Goal: Task Accomplishment & Management: Manage account settings

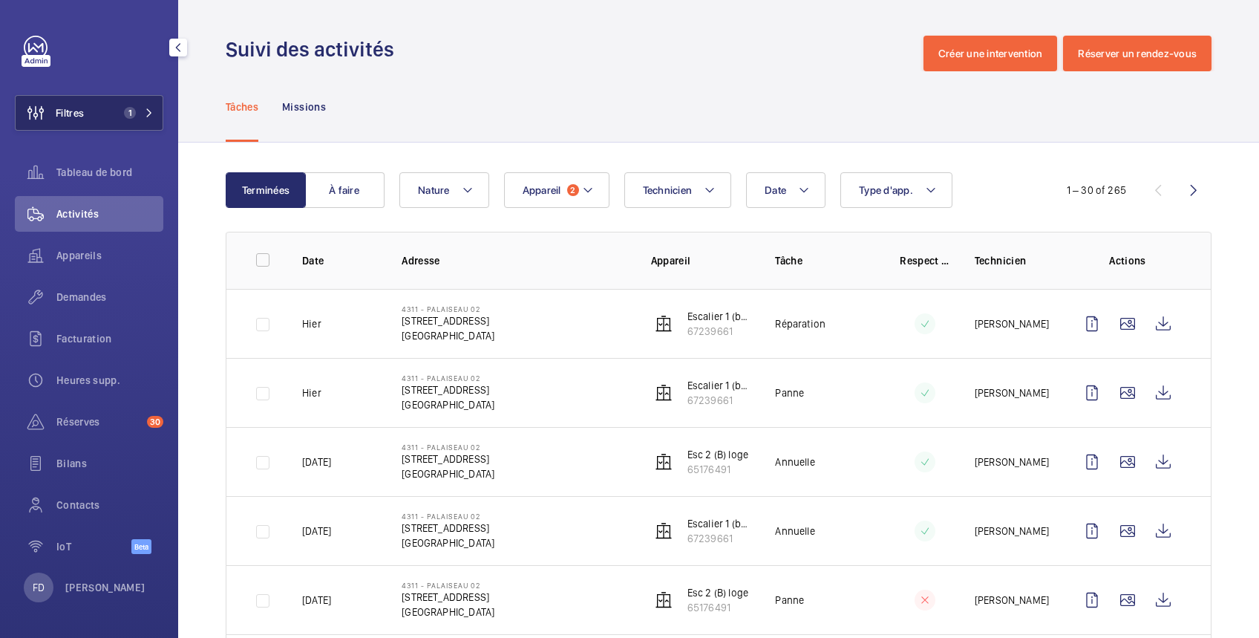
click at [90, 114] on button "Filtres 1" at bounding box center [89, 113] width 149 height 36
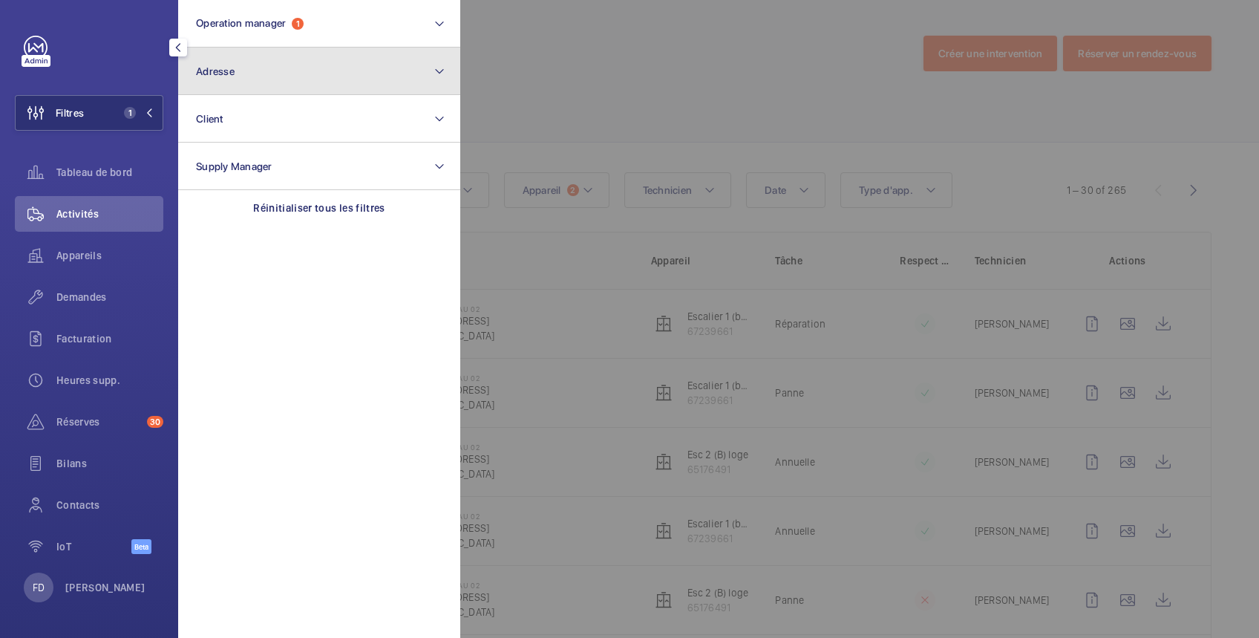
click at [247, 65] on button "Adresse" at bounding box center [319, 72] width 282 height 48
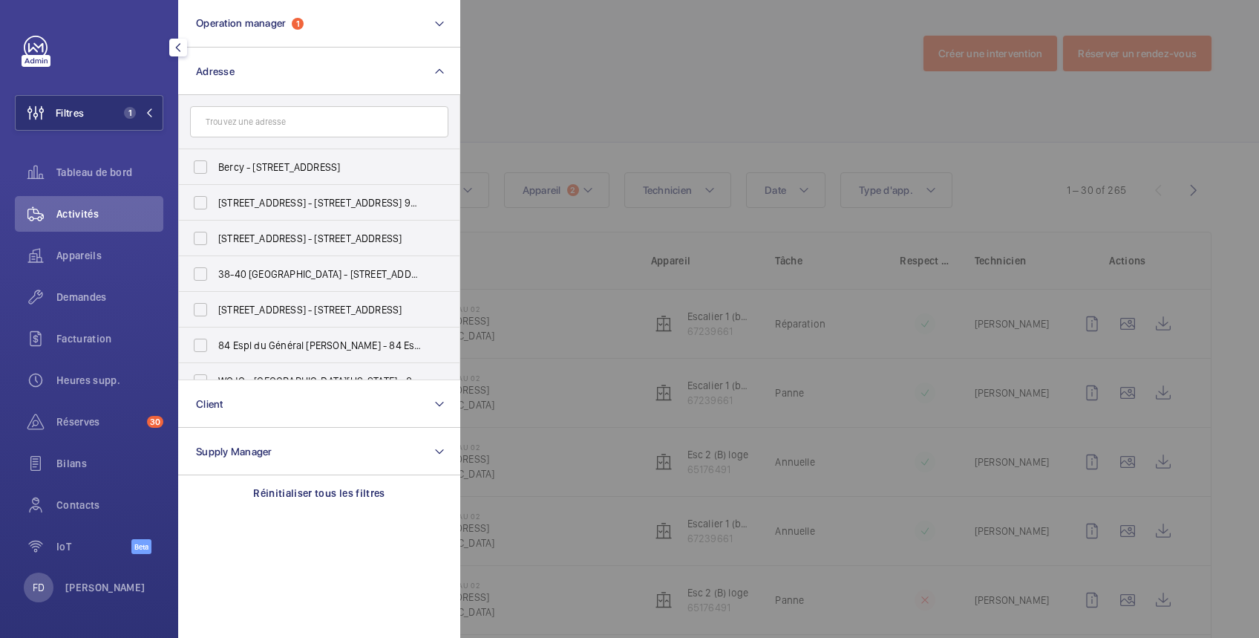
click at [258, 125] on input "text" at bounding box center [319, 121] width 258 height 31
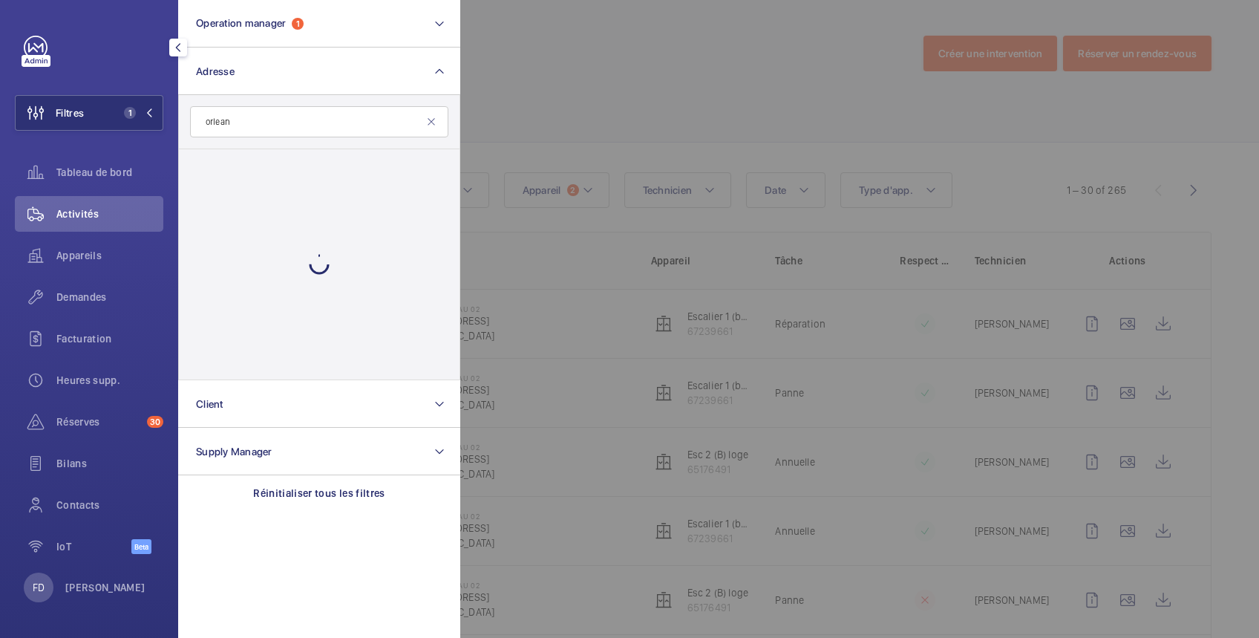
type input "orleans"
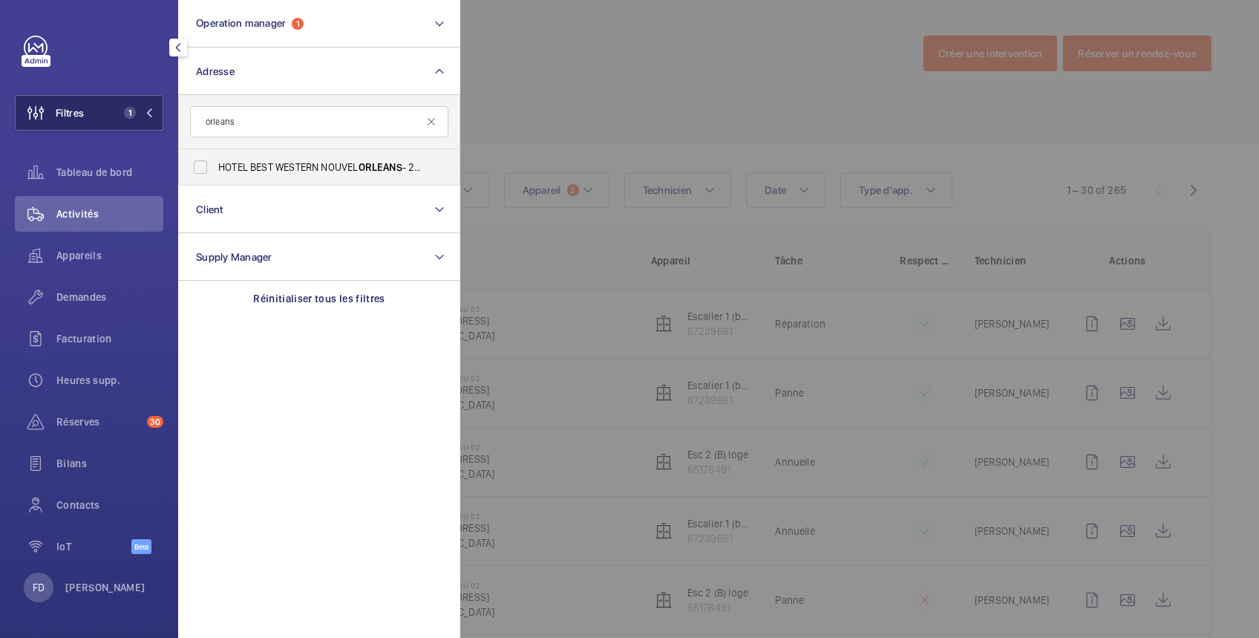
drag, startPoint x: 281, startPoint y: 128, endPoint x: 122, endPoint y: 102, distance: 161.7
click at [122, 102] on wm-front-sidebar-menu-filter "Filtres 1 Operation manager 1 Adresse orleans HOTEL BEST WESTERN NOUVEL ORLEANS…" at bounding box center [89, 113] width 149 height 36
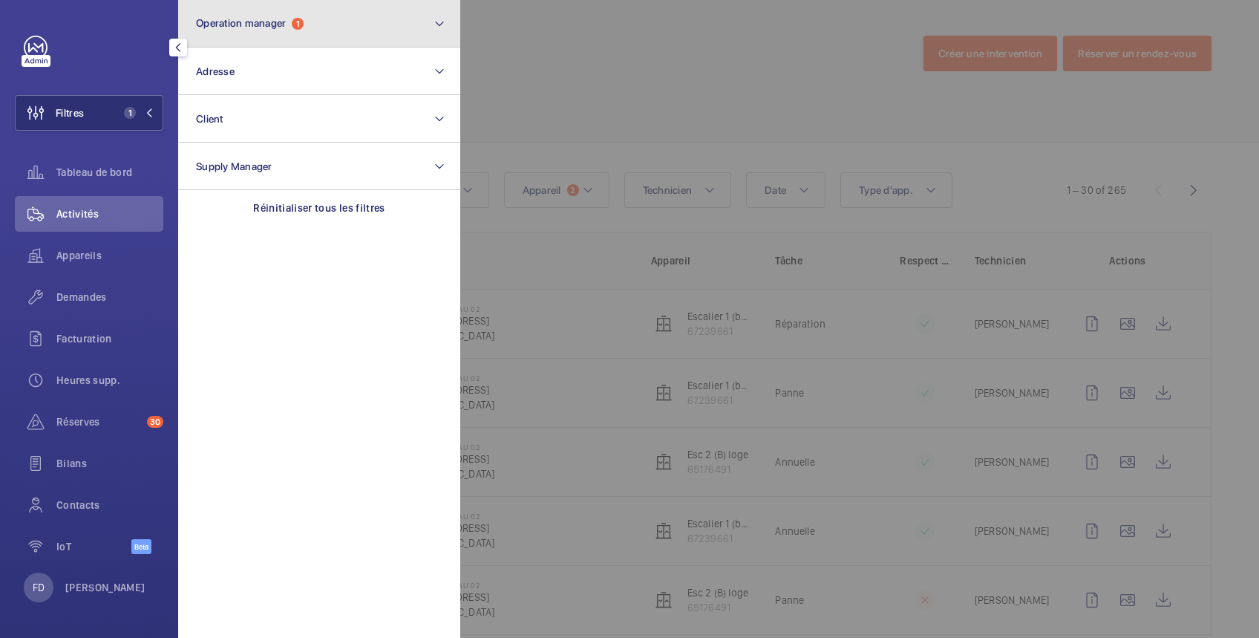
click at [276, 34] on button "Operation manager 1" at bounding box center [319, 24] width 282 height 48
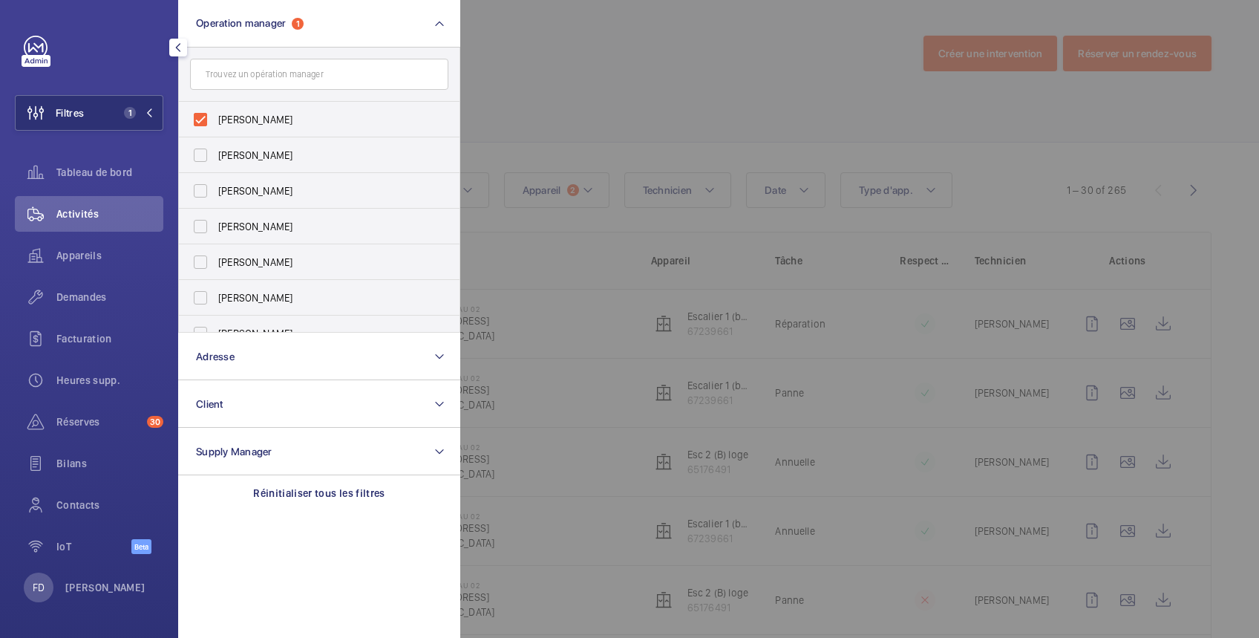
click at [696, 59] on div at bounding box center [1089, 319] width 1259 height 638
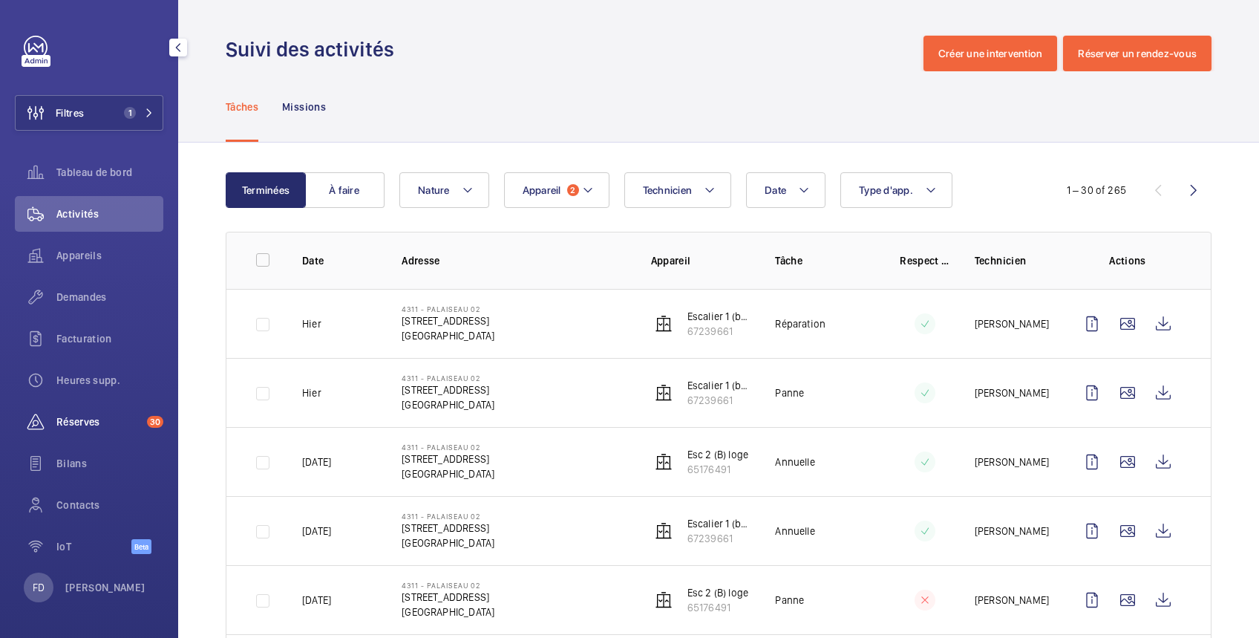
click at [89, 422] on span "Réserves" at bounding box center [98, 421] width 85 height 15
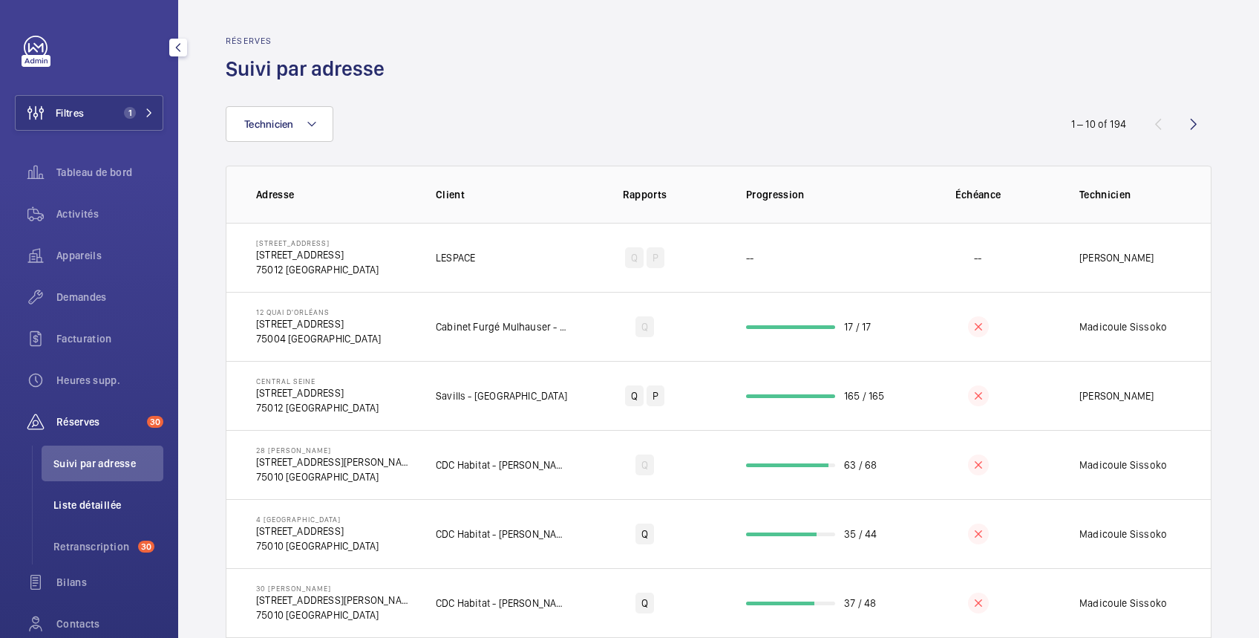
click at [103, 505] on span "Liste détaillée" at bounding box center [108, 504] width 110 height 15
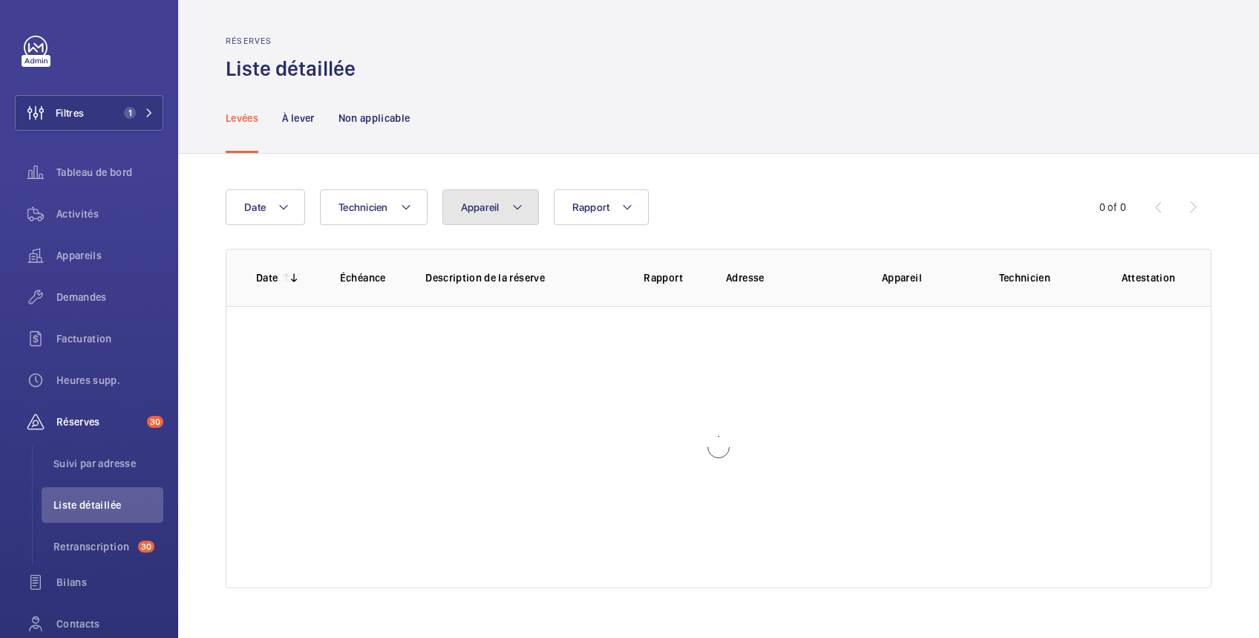
click at [502, 210] on button "Appareil" at bounding box center [491, 207] width 97 height 36
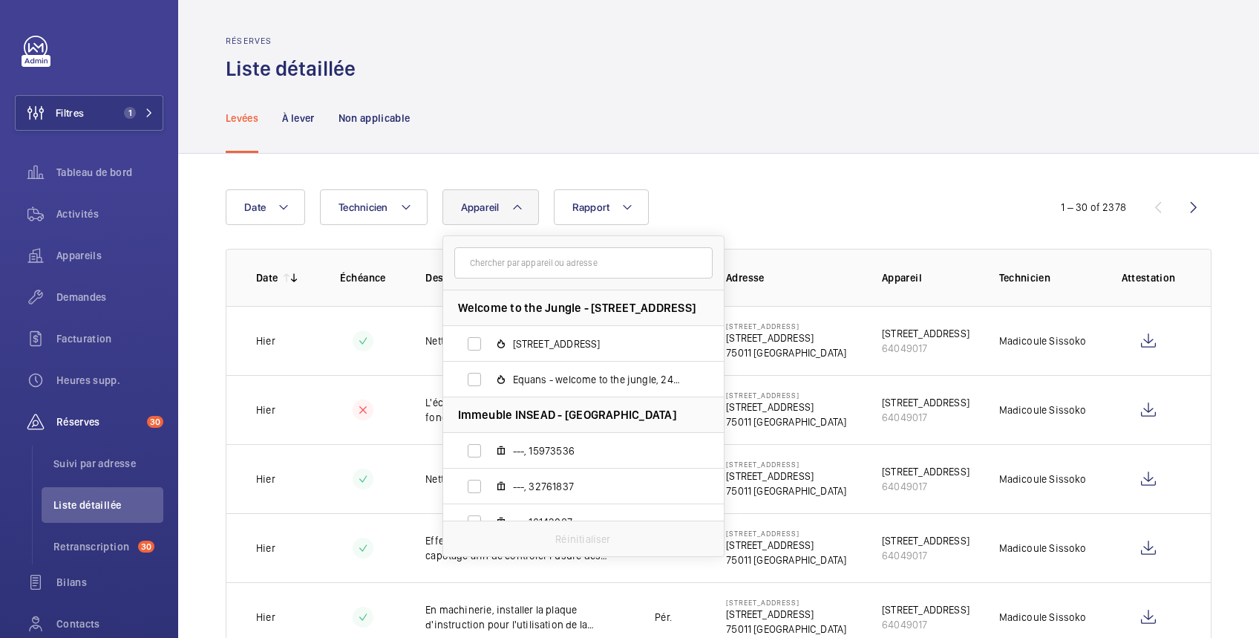
click at [513, 268] on input "text" at bounding box center [583, 262] width 258 height 31
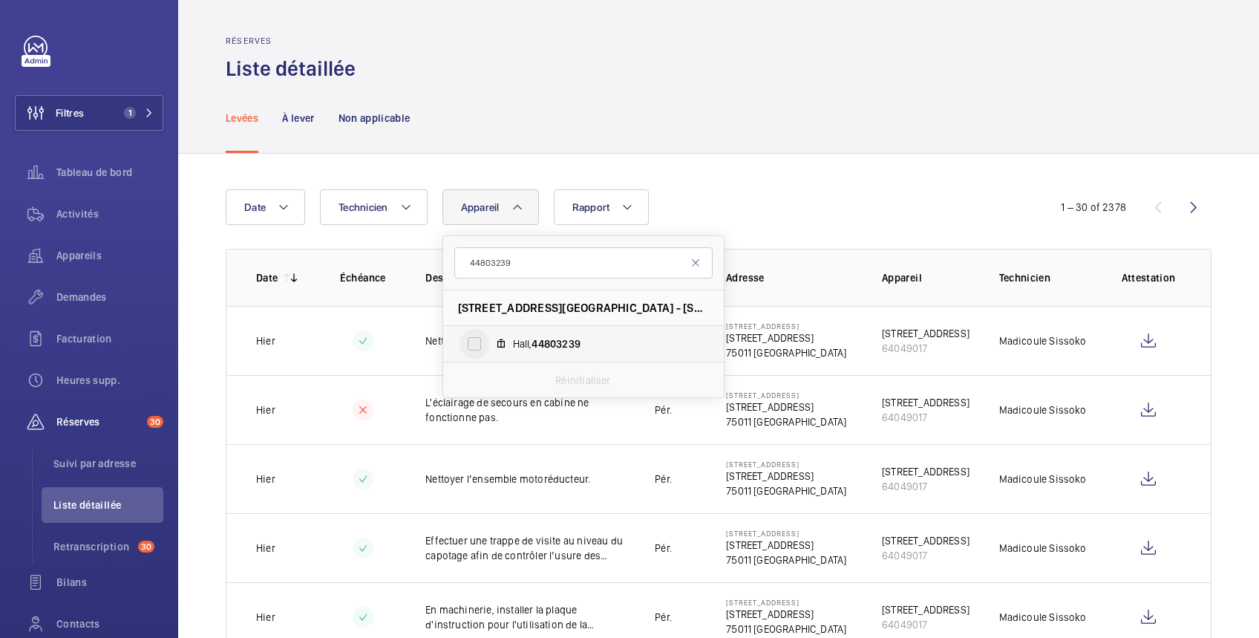
type input "44803239"
click at [474, 340] on input "Hall, 44803239" at bounding box center [475, 344] width 30 height 30
checkbox input "true"
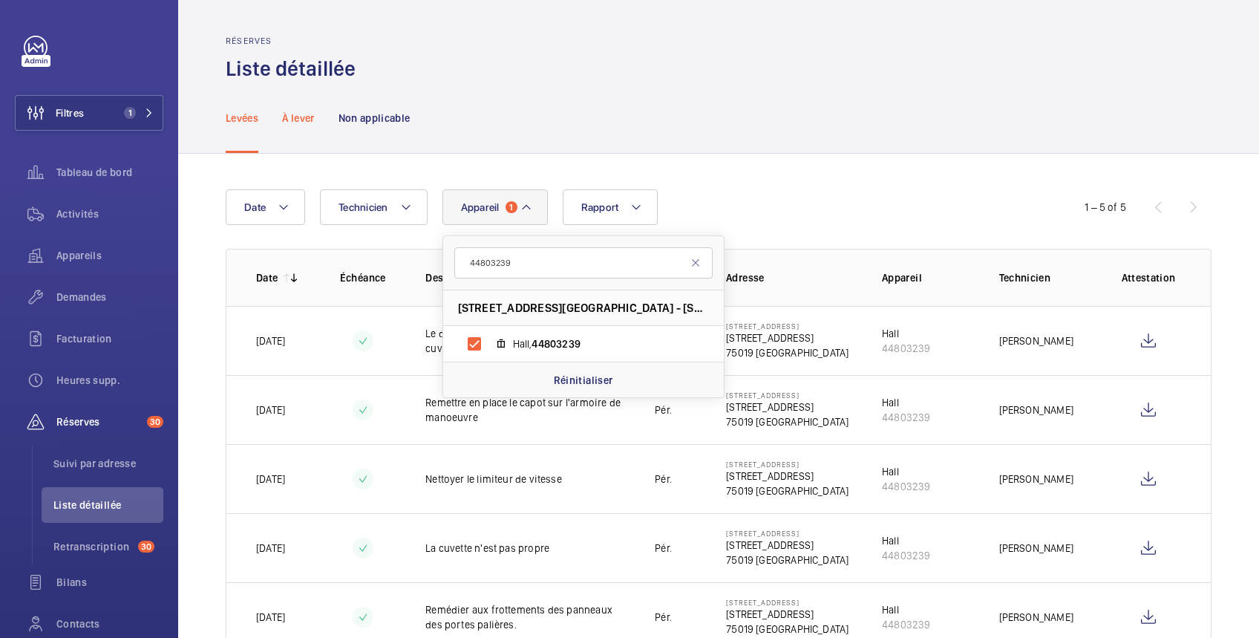
click at [305, 119] on p "À lever" at bounding box center [298, 118] width 32 height 15
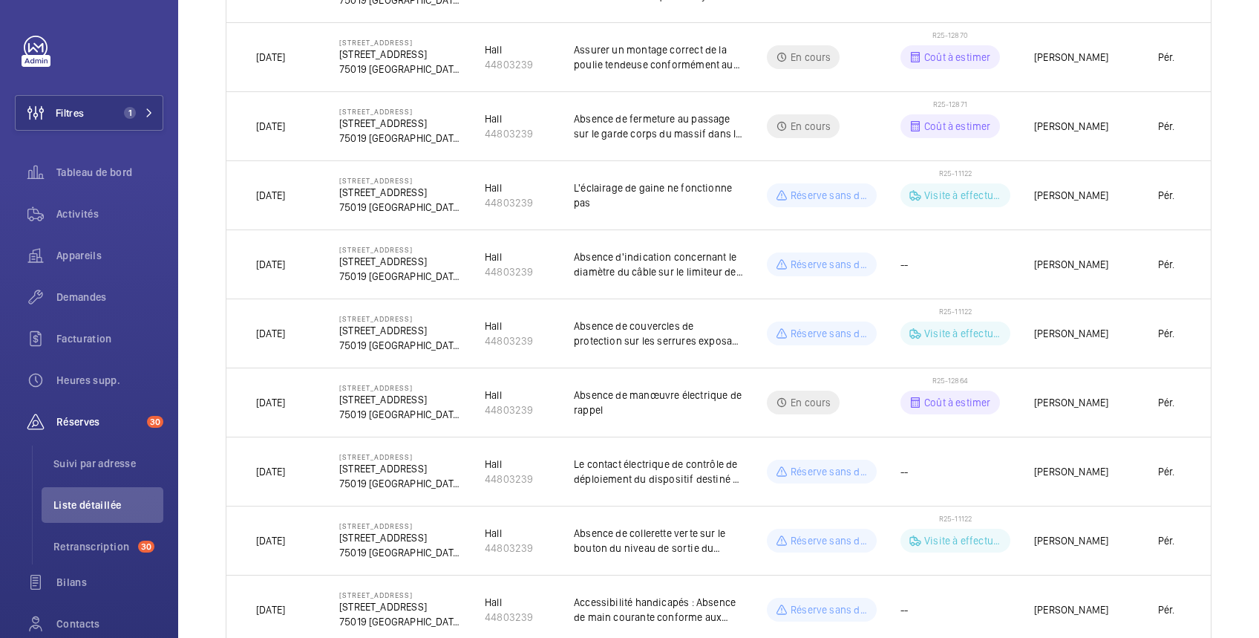
scroll to position [1576, 0]
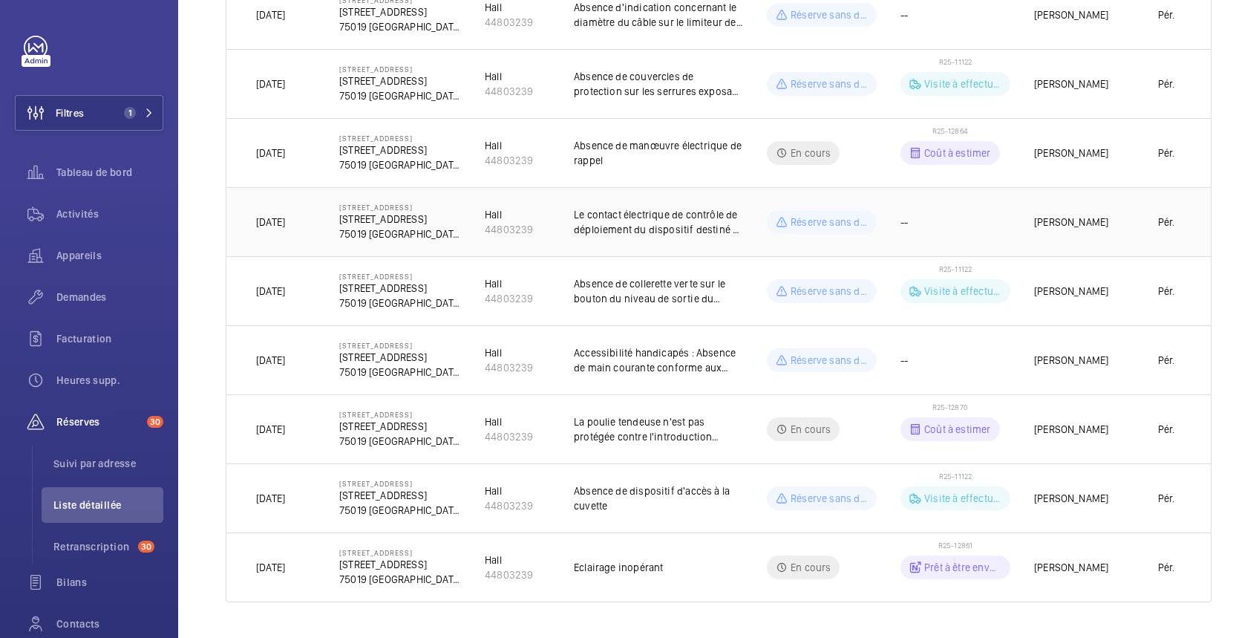
click at [956, 214] on td "--" at bounding box center [944, 221] width 134 height 69
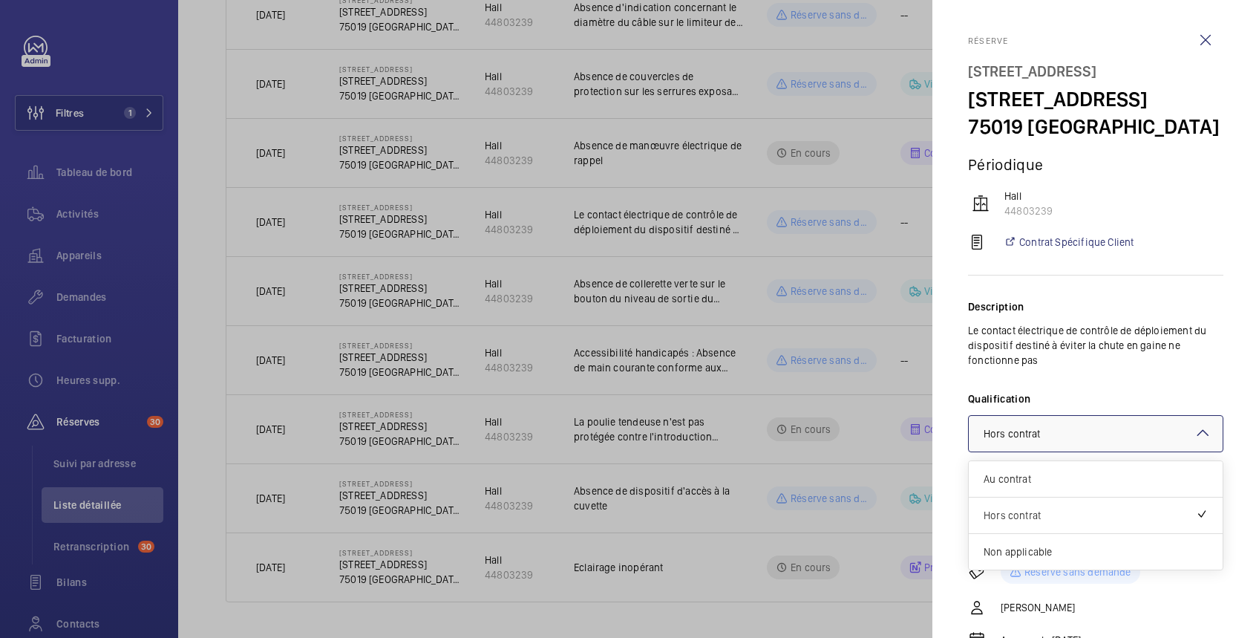
click at [1128, 451] on div at bounding box center [1096, 434] width 254 height 36
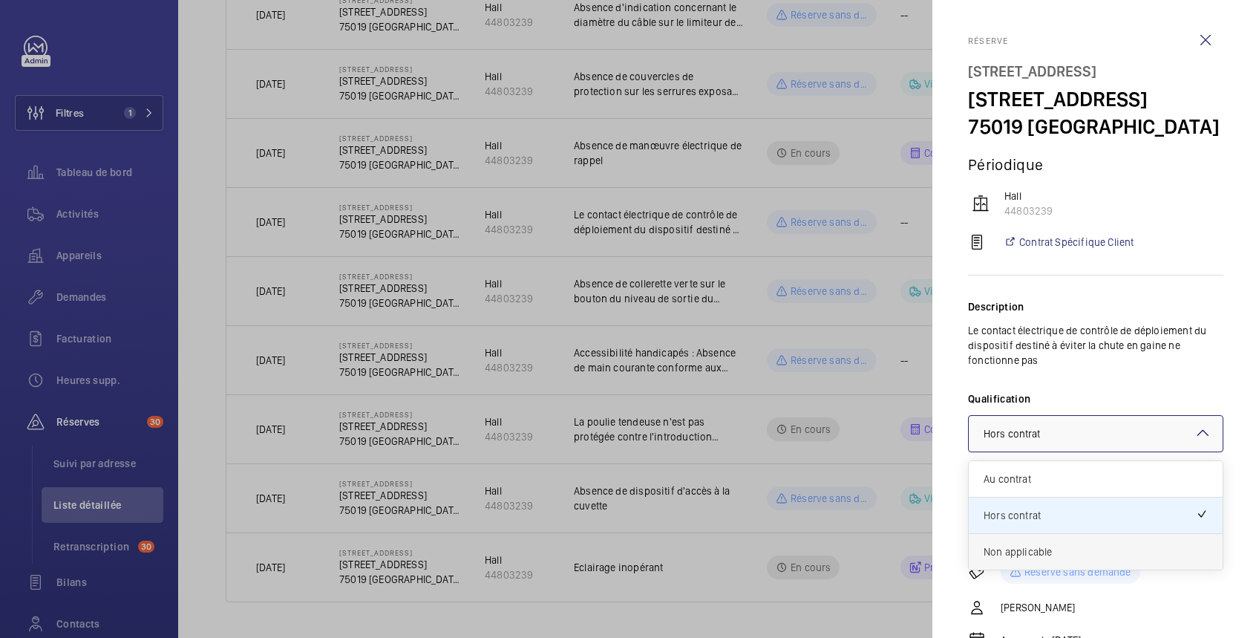
click at [1081, 559] on span "Non applicable" at bounding box center [1096, 551] width 224 height 15
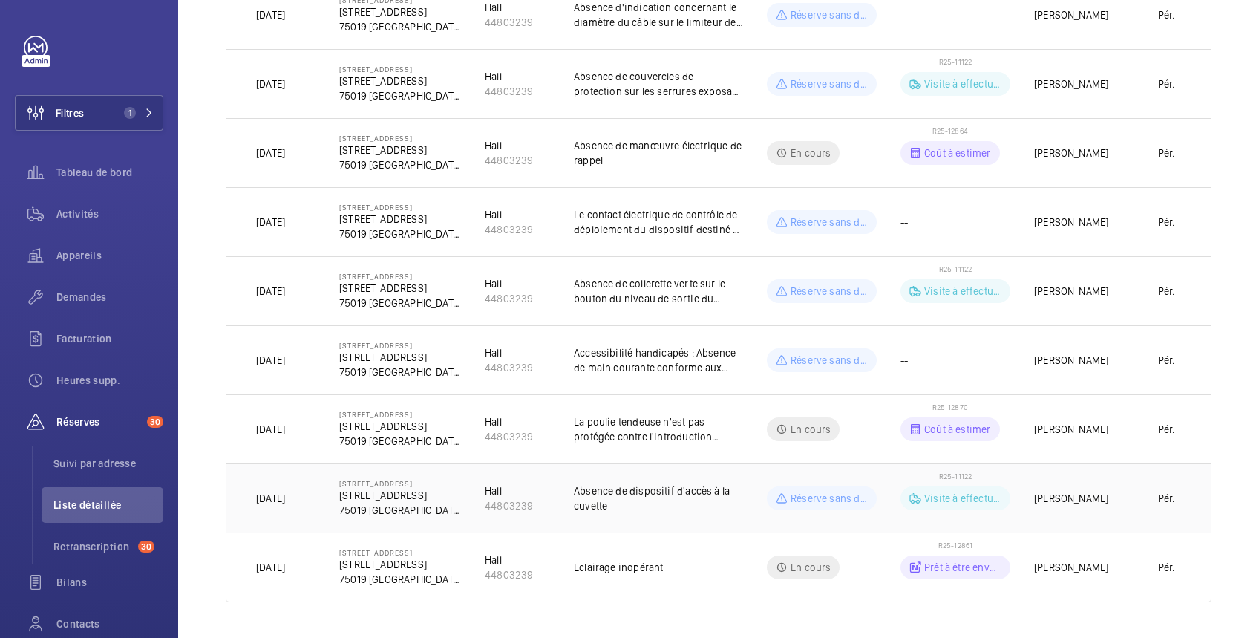
click at [1096, 481] on td "[PERSON_NAME]" at bounding box center [1066, 497] width 111 height 69
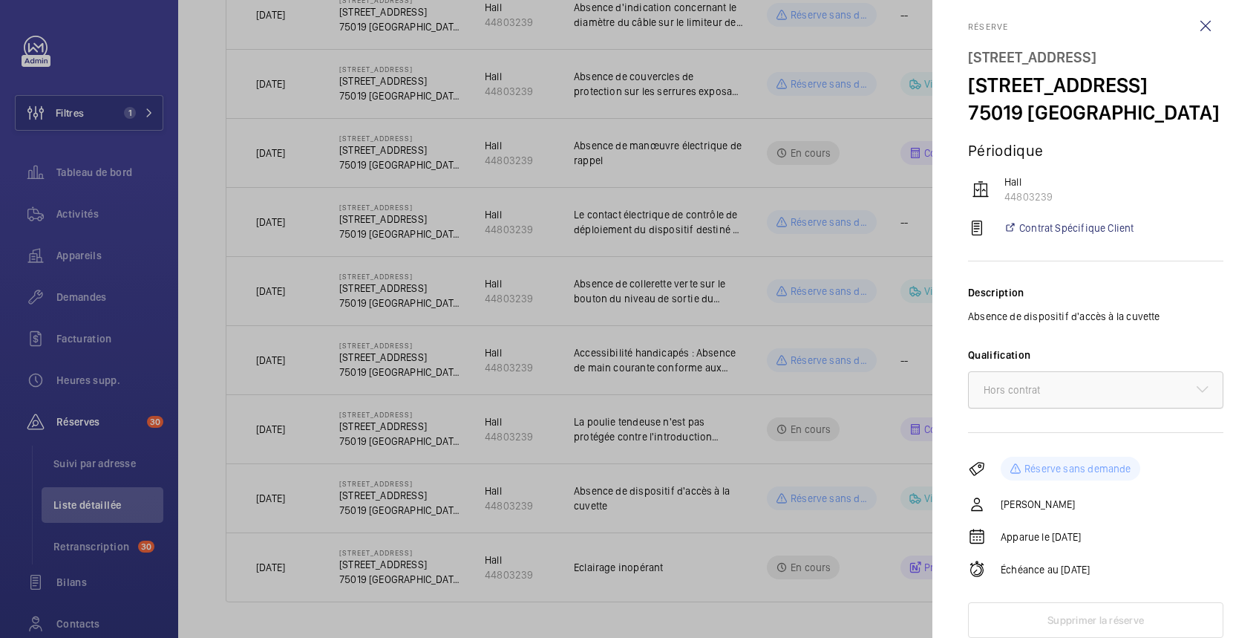
scroll to position [42, 0]
click at [1076, 390] on div "× Hors contrat" at bounding box center [1031, 389] width 94 height 15
click at [854, 435] on div at bounding box center [629, 319] width 1259 height 638
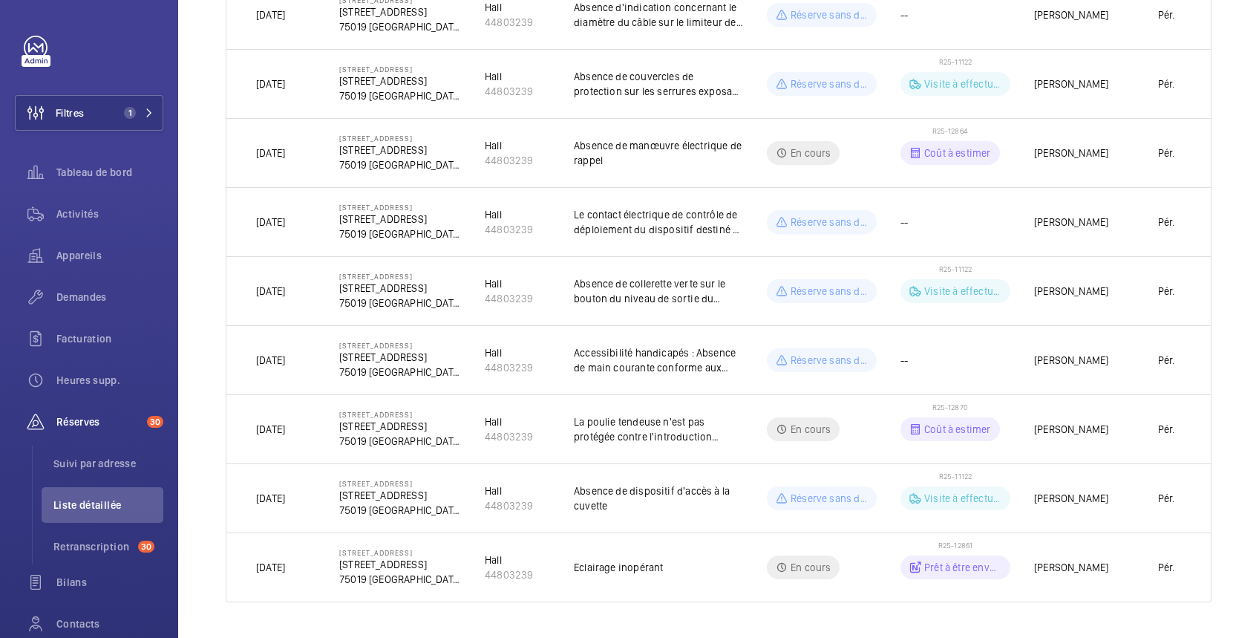
scroll to position [0, 0]
click at [854, 435] on td "En cours" at bounding box center [810, 428] width 134 height 69
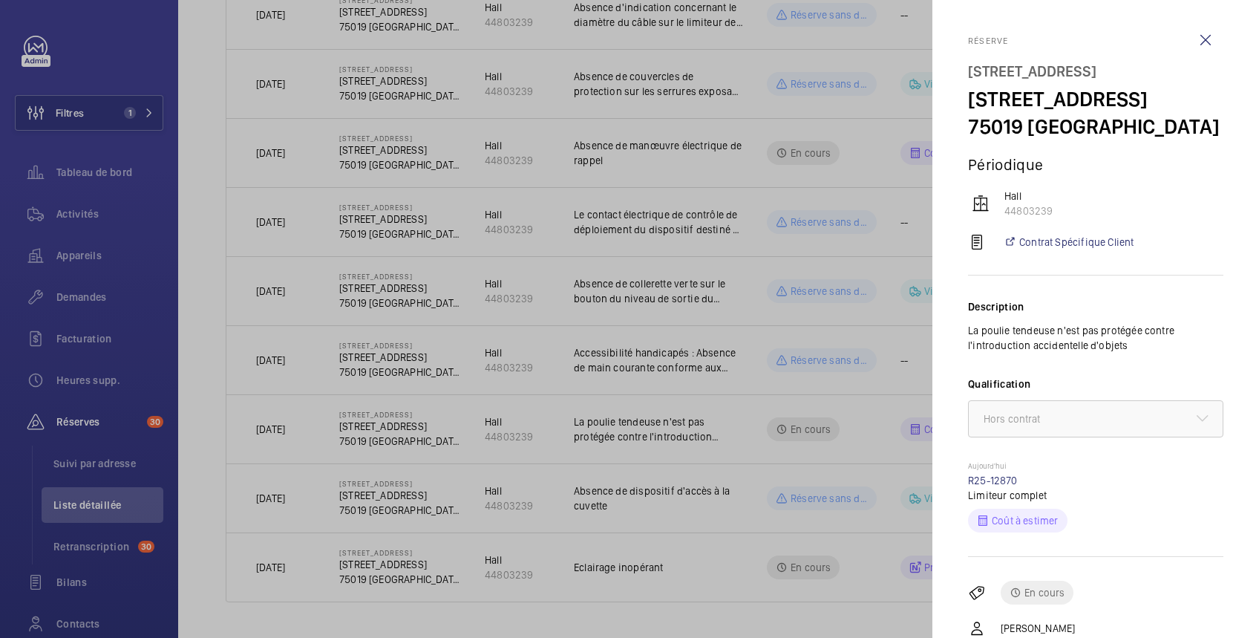
click at [697, 415] on div at bounding box center [629, 319] width 1259 height 638
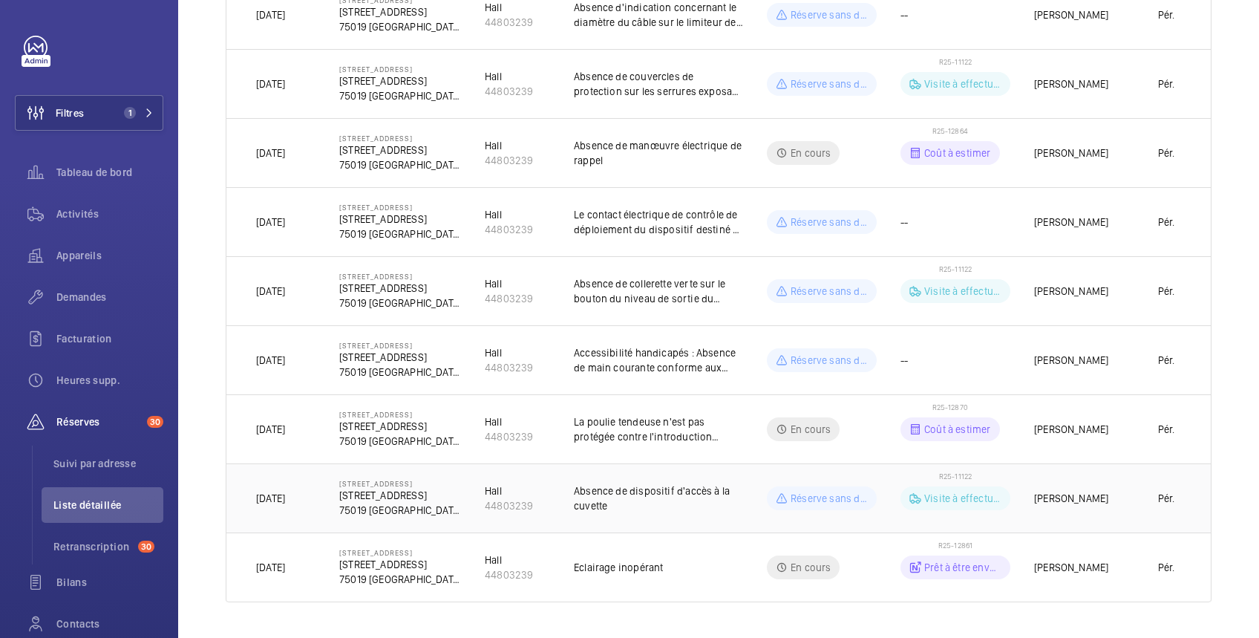
click at [1021, 488] on td "[PERSON_NAME]" at bounding box center [1066, 497] width 111 height 69
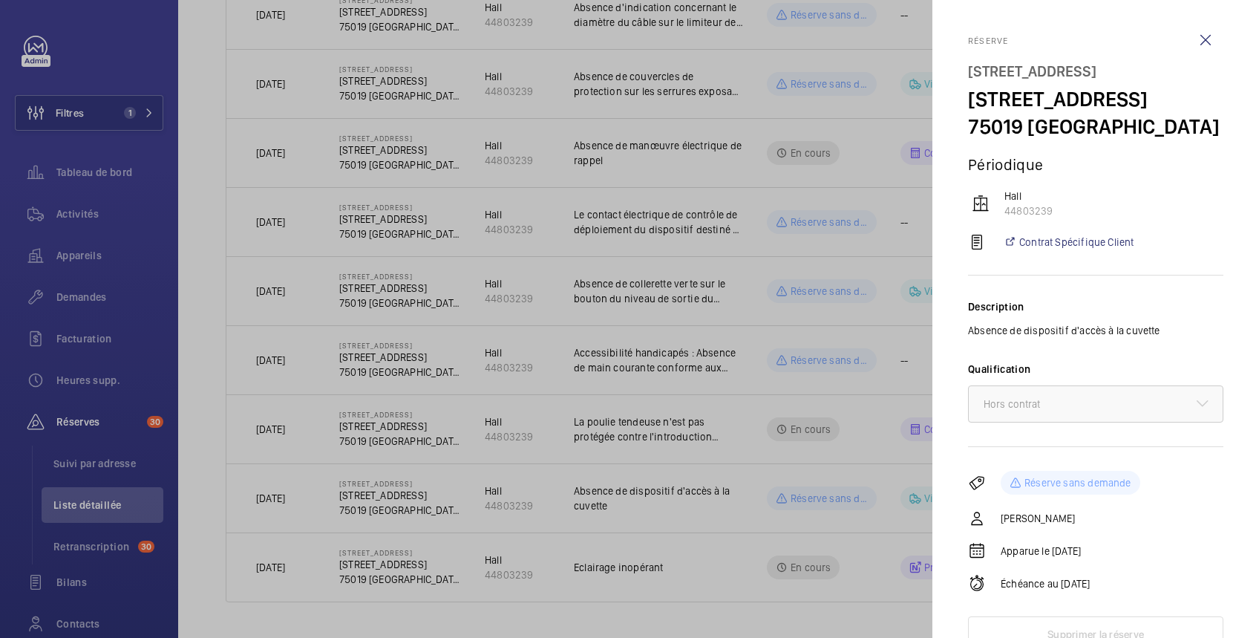
scroll to position [42, 0]
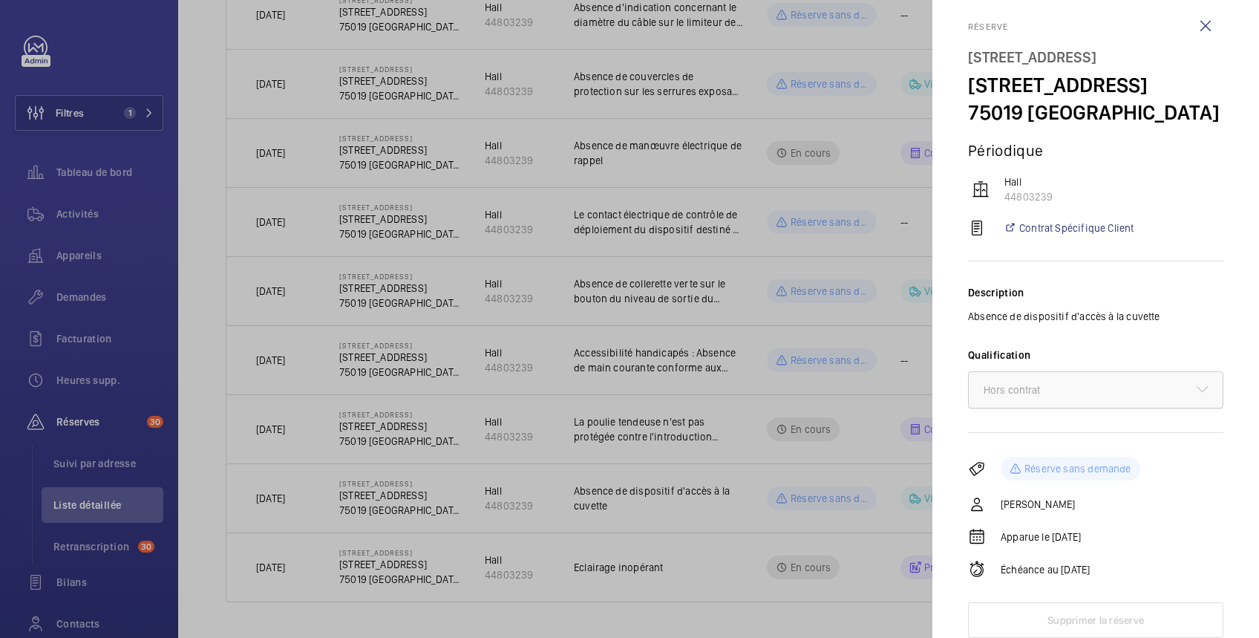
click at [1099, 387] on div at bounding box center [1096, 390] width 254 height 36
drag, startPoint x: 1004, startPoint y: 203, endPoint x: 1060, endPoint y: 201, distance: 56.4
click at [1060, 201] on wm-front-device-cell "Hall 44803239" at bounding box center [1095, 189] width 255 height 30
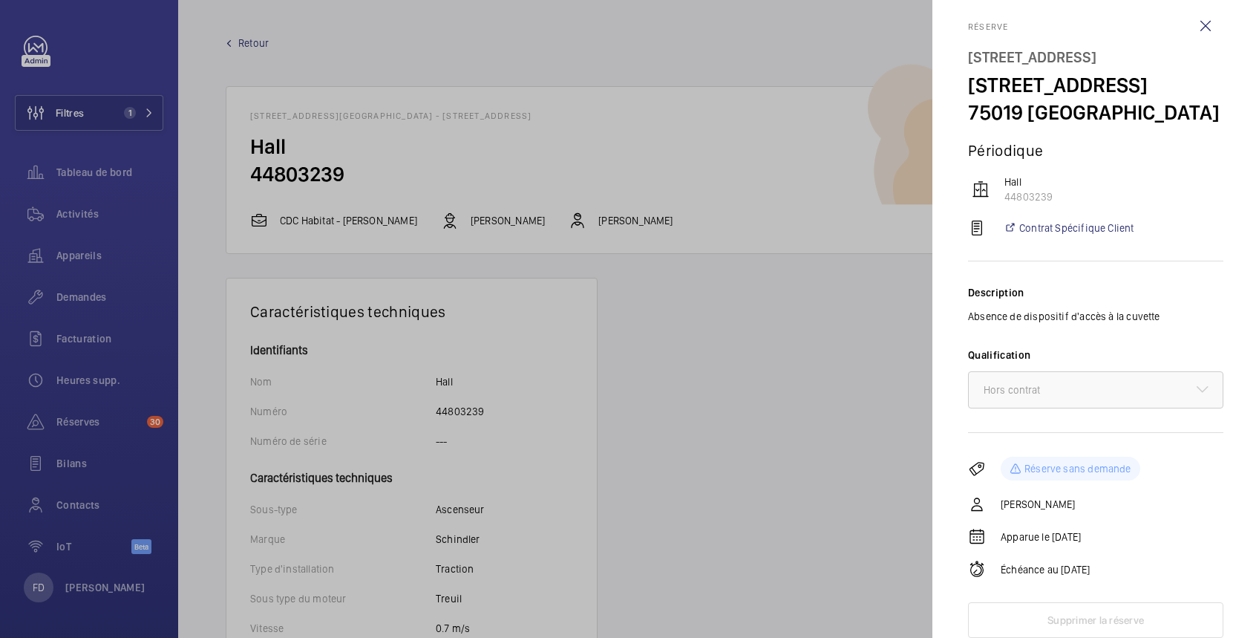
click at [79, 110] on div at bounding box center [629, 319] width 1259 height 638
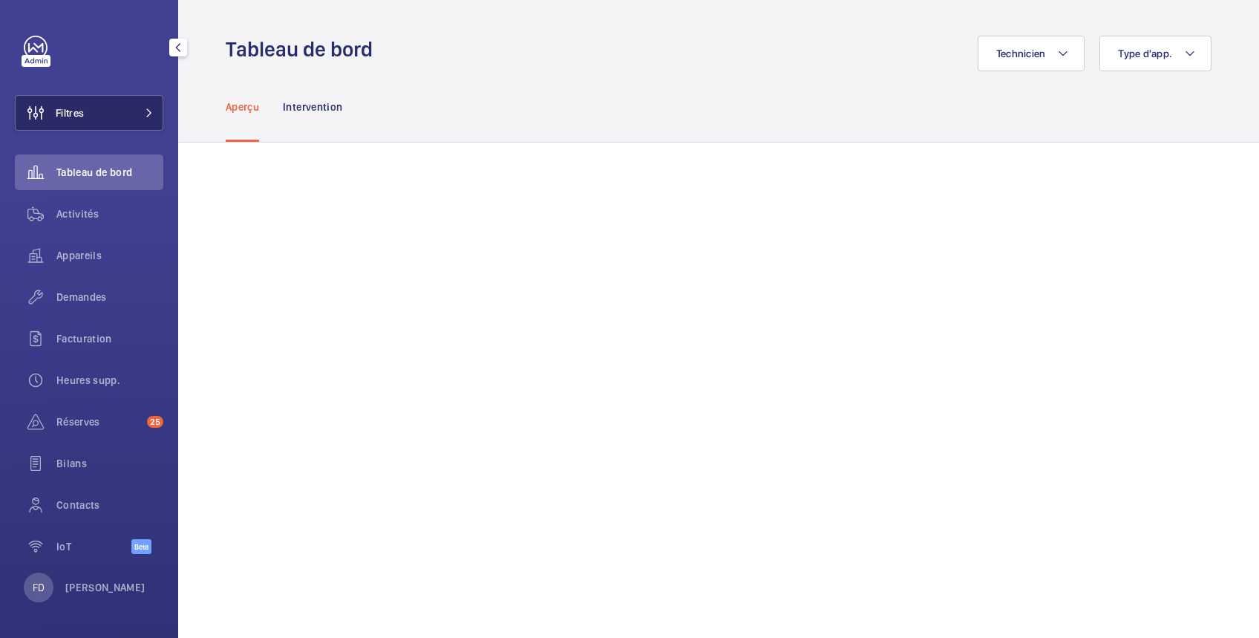
click at [87, 111] on button "Filtres" at bounding box center [89, 113] width 149 height 36
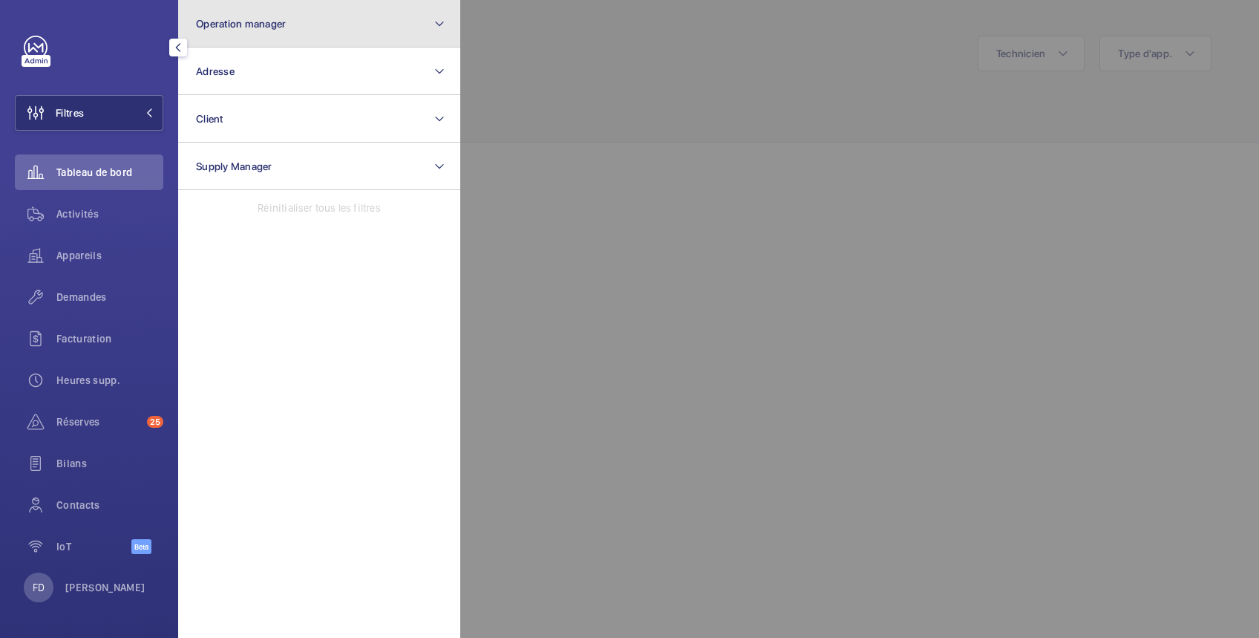
click at [247, 19] on span "Operation manager" at bounding box center [241, 24] width 90 height 12
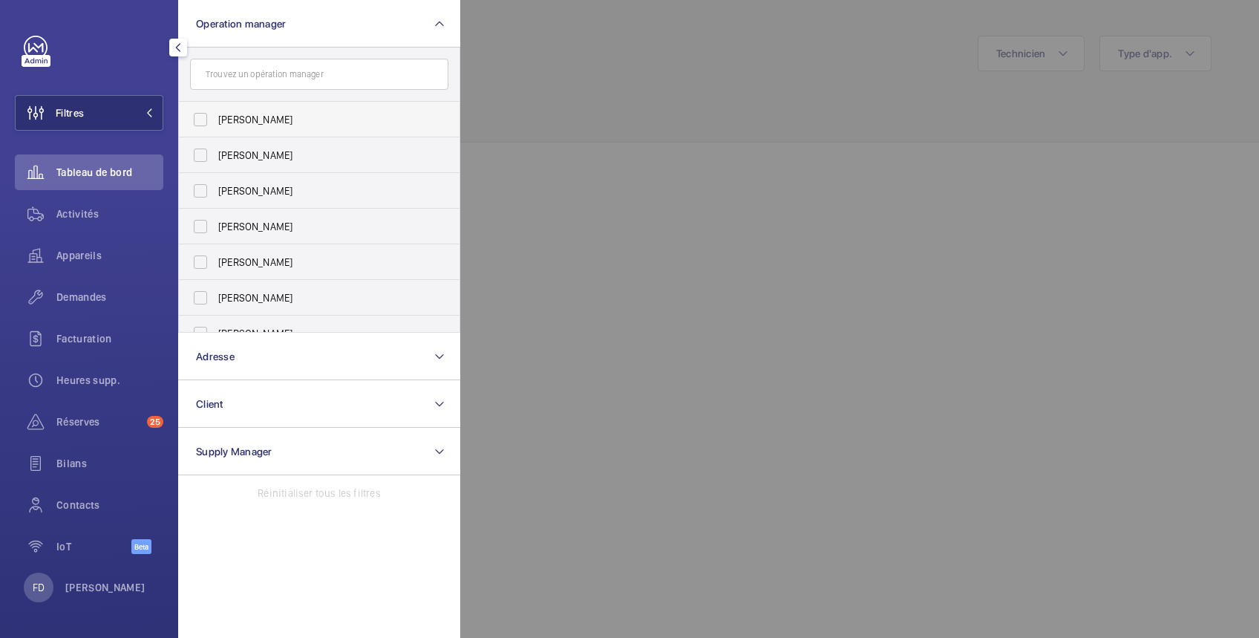
click at [242, 120] on span "[PERSON_NAME]" at bounding box center [320, 119] width 204 height 15
click at [215, 120] on input "[PERSON_NAME]" at bounding box center [201, 120] width 30 height 30
checkbox input "true"
click at [544, 42] on div at bounding box center [1089, 319] width 1259 height 638
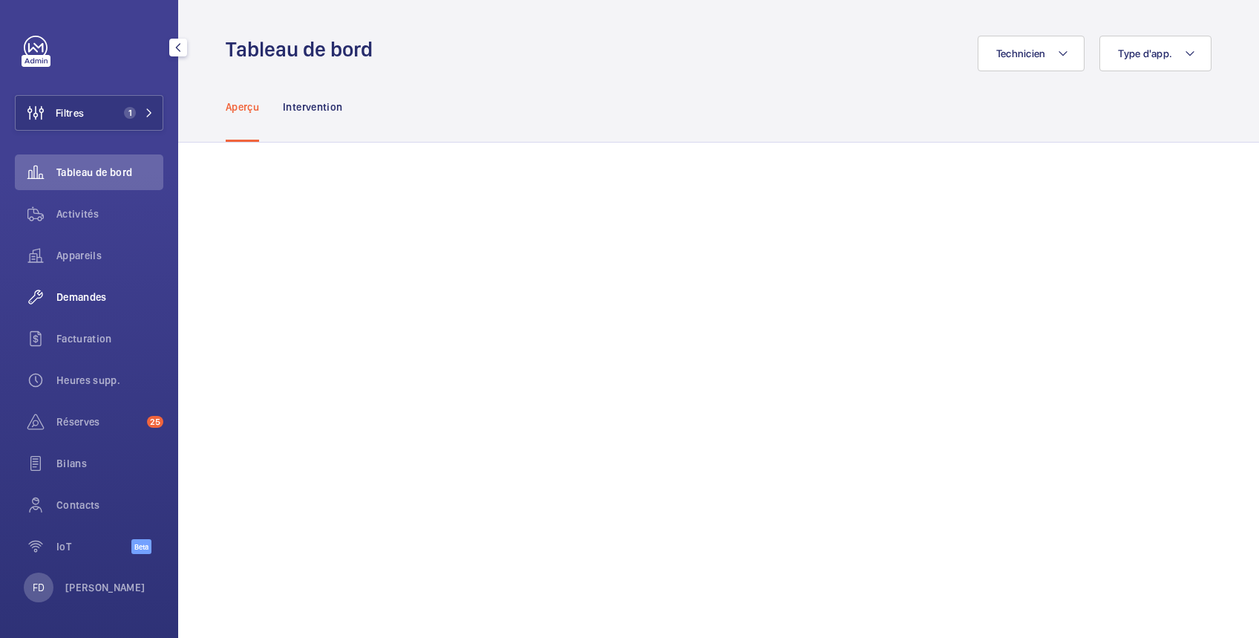
click at [96, 296] on span "Demandes" at bounding box center [109, 297] width 107 height 15
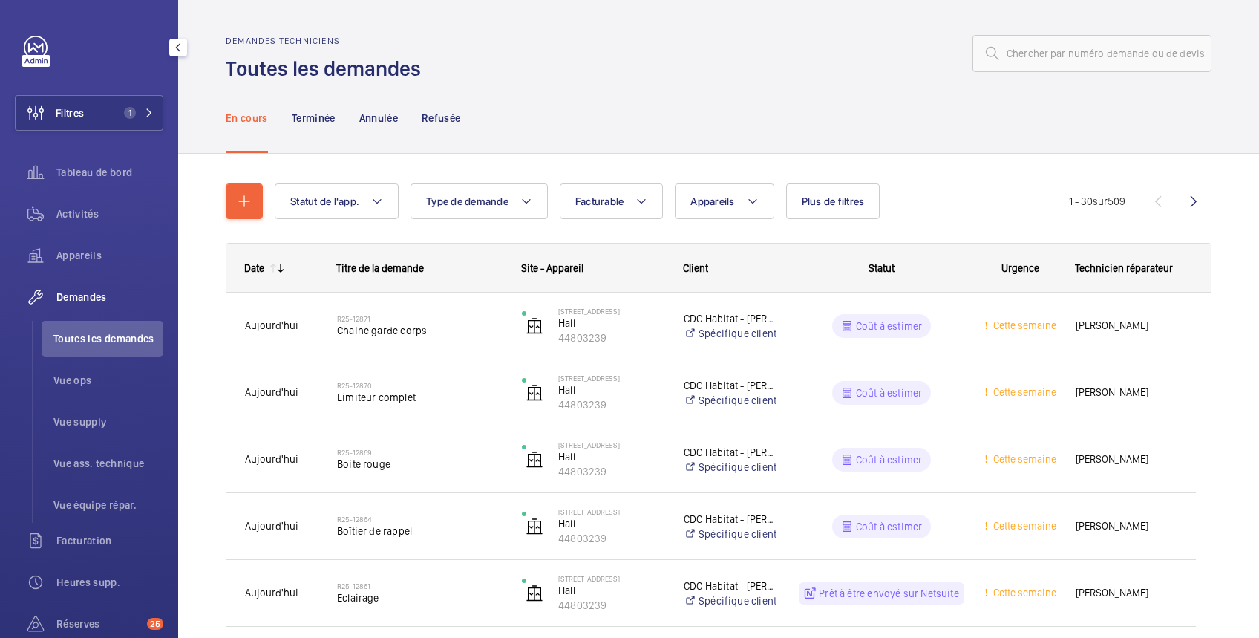
click at [97, 296] on span "Demandes" at bounding box center [109, 297] width 107 height 15
click at [1036, 59] on input "text" at bounding box center [1092, 53] width 239 height 37
click at [747, 204] on mat-icon at bounding box center [753, 201] width 12 height 18
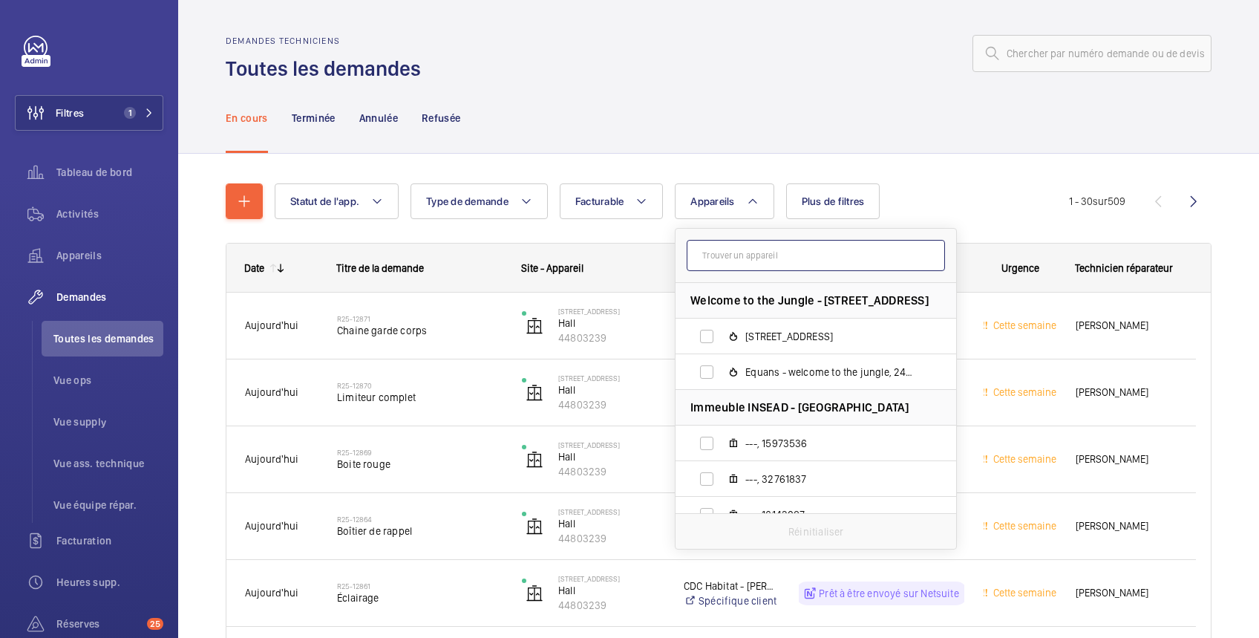
click at [814, 253] on input "text" at bounding box center [816, 255] width 258 height 31
paste input "44803239"
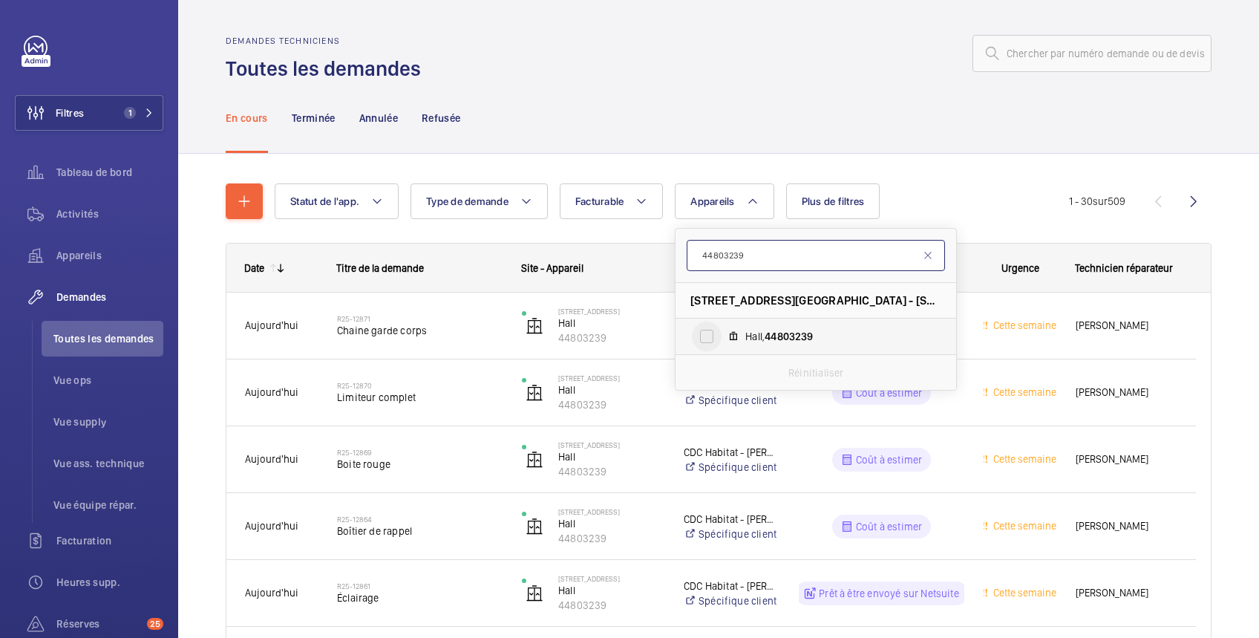
type input "44803239"
click at [717, 342] on input "Hall, 44803239" at bounding box center [707, 337] width 30 height 30
checkbox input "true"
click at [776, 94] on div "En cours Terminée Annulée Refusée" at bounding box center [719, 117] width 986 height 71
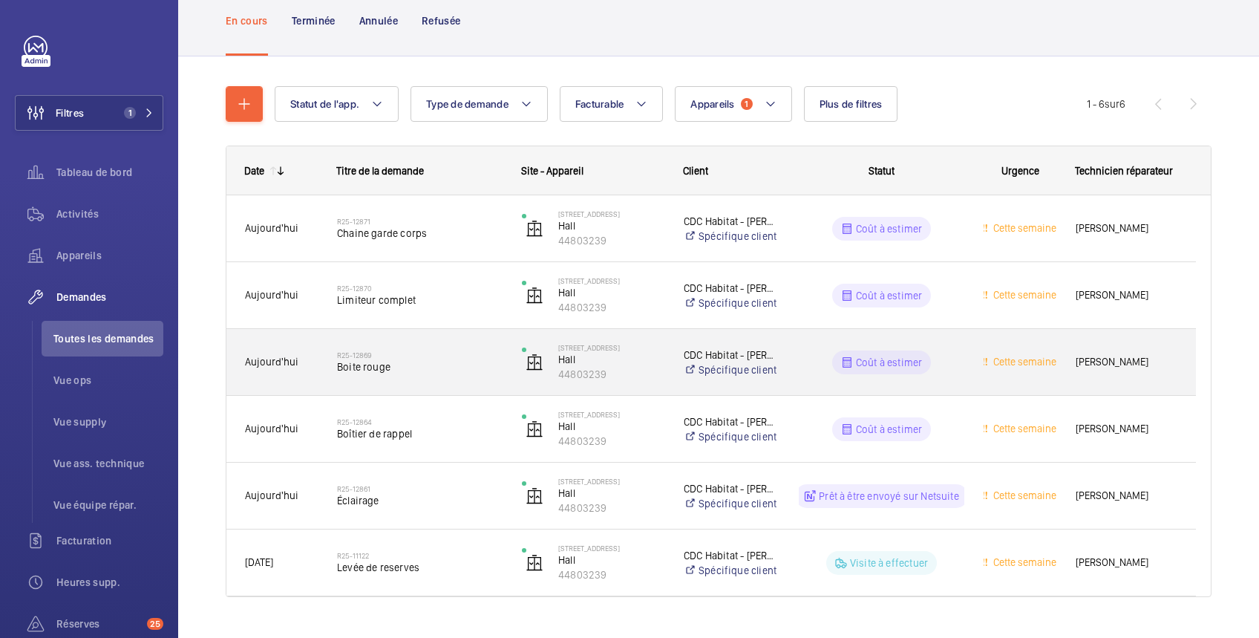
scroll to position [128, 0]
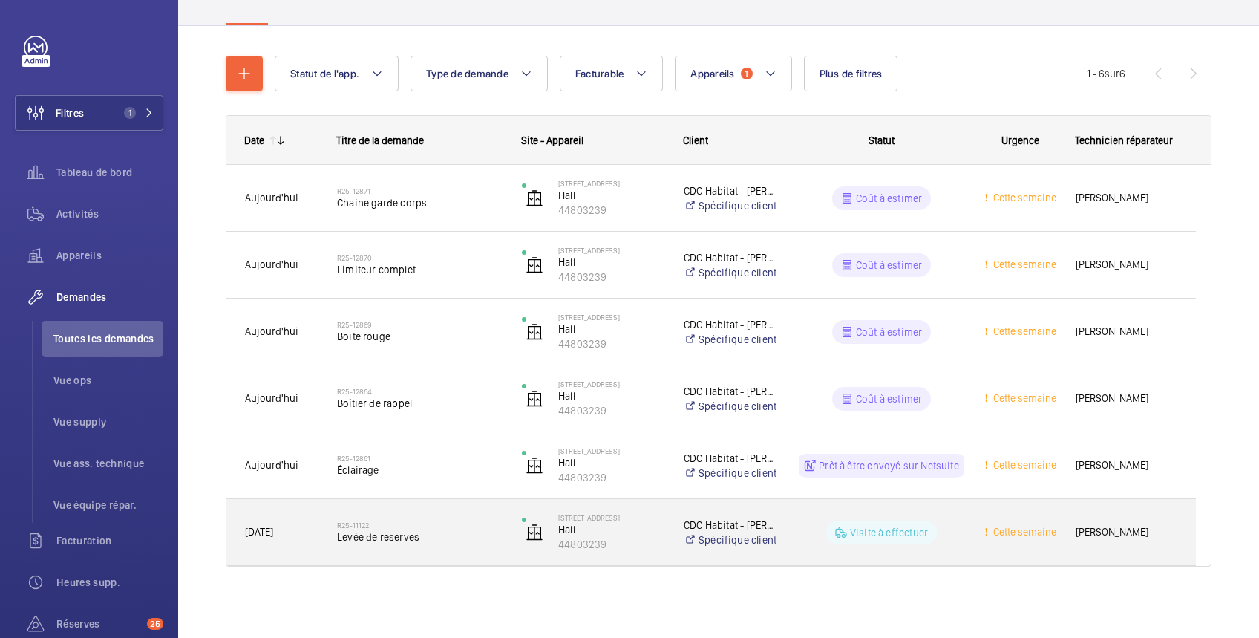
click at [966, 529] on div "Cette semaine" at bounding box center [1011, 532] width 91 height 47
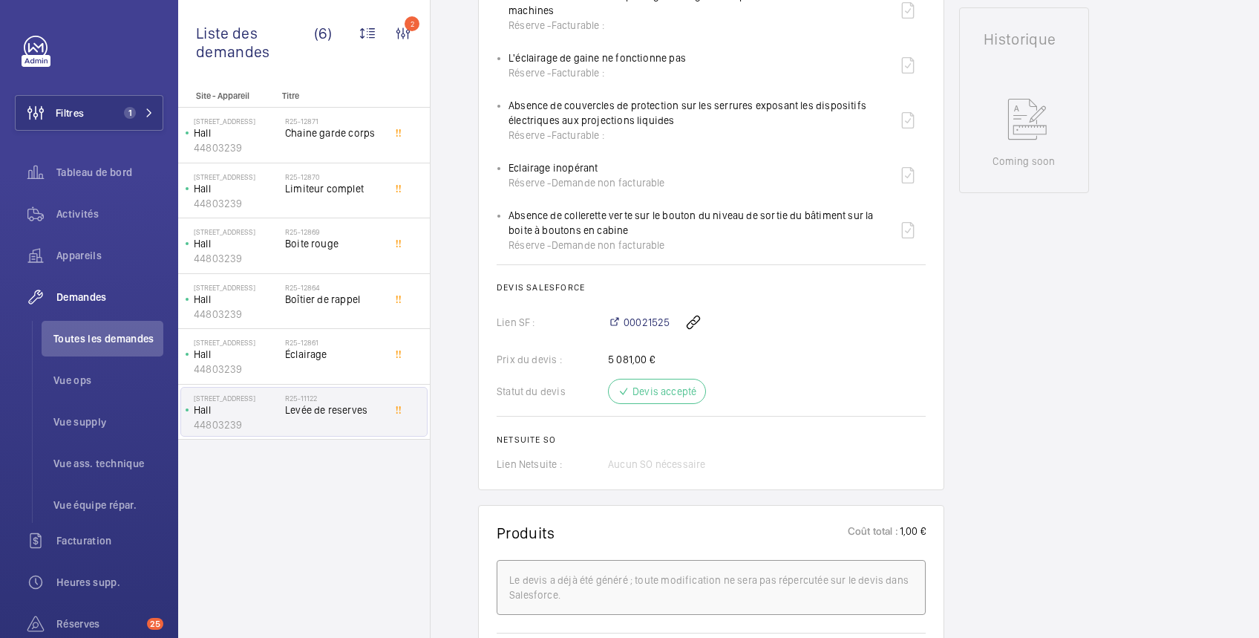
scroll to position [706, 0]
click at [650, 322] on span "00021525" at bounding box center [647, 321] width 46 height 15
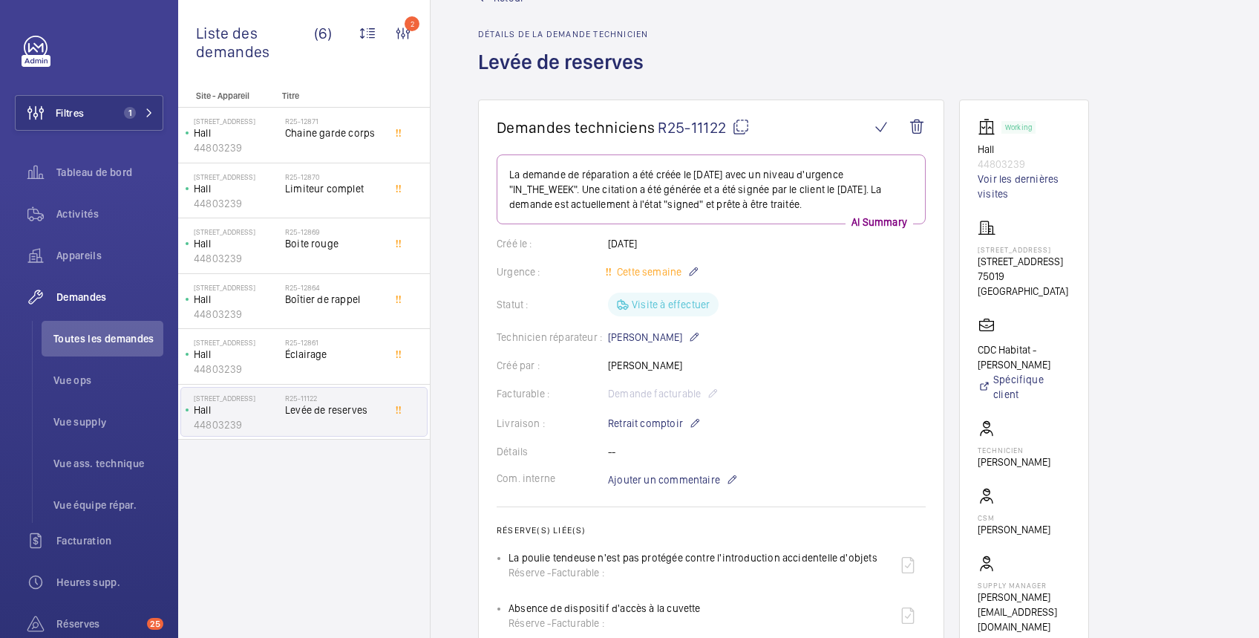
scroll to position [0, 0]
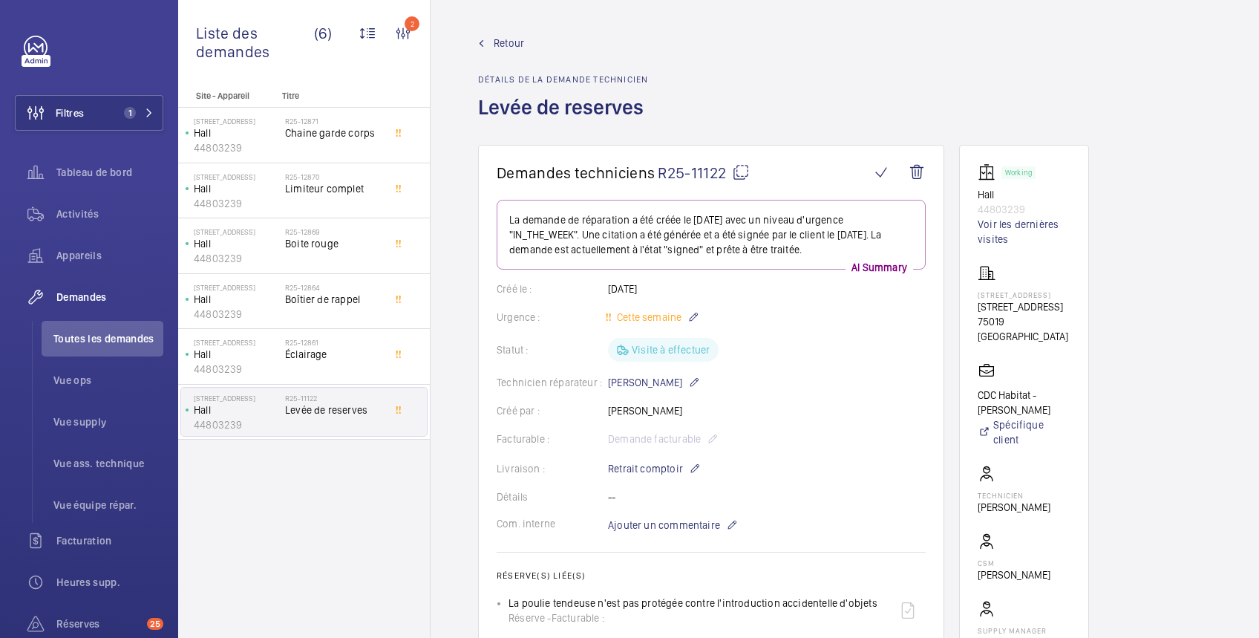
click at [510, 41] on span "Retour" at bounding box center [509, 43] width 30 height 15
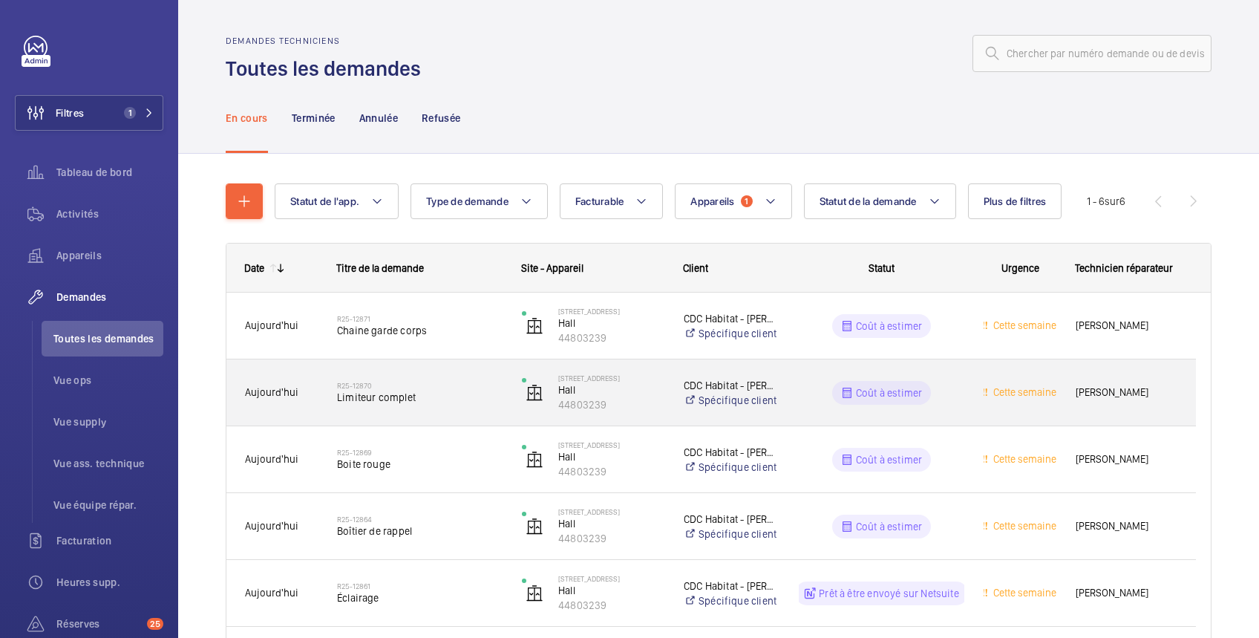
click at [959, 393] on wm-front-pills-cell "Coût à estimer" at bounding box center [882, 393] width 166 height 24
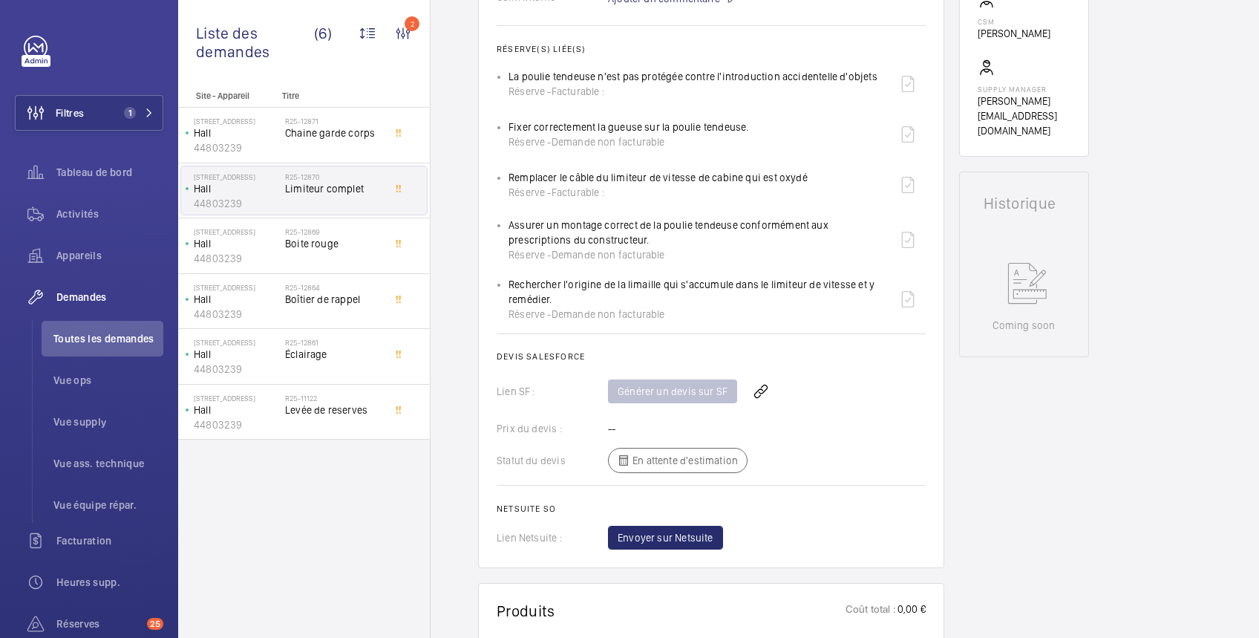
scroll to position [542, 0]
click at [759, 388] on wm-front-icon-button at bounding box center [761, 391] width 36 height 36
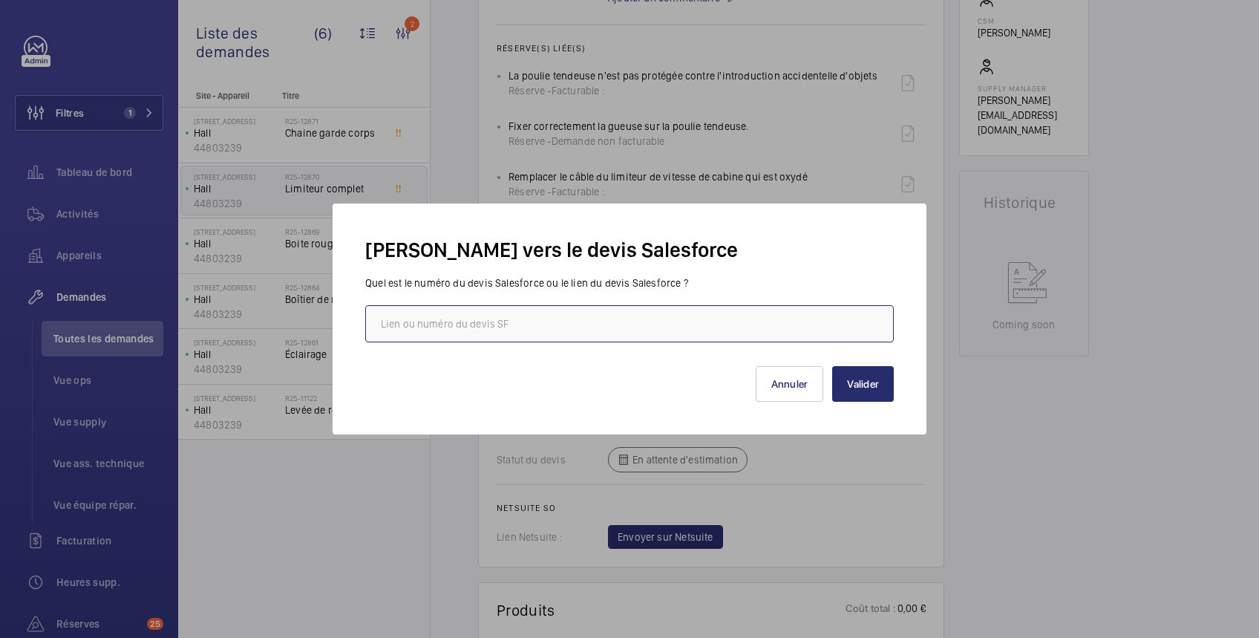
click at [739, 328] on input "text" at bounding box center [629, 323] width 529 height 37
paste input "[URL][DOMAIN_NAME]"
type input "[URL][DOMAIN_NAME]"
click at [873, 382] on button "Valider" at bounding box center [863, 384] width 62 height 36
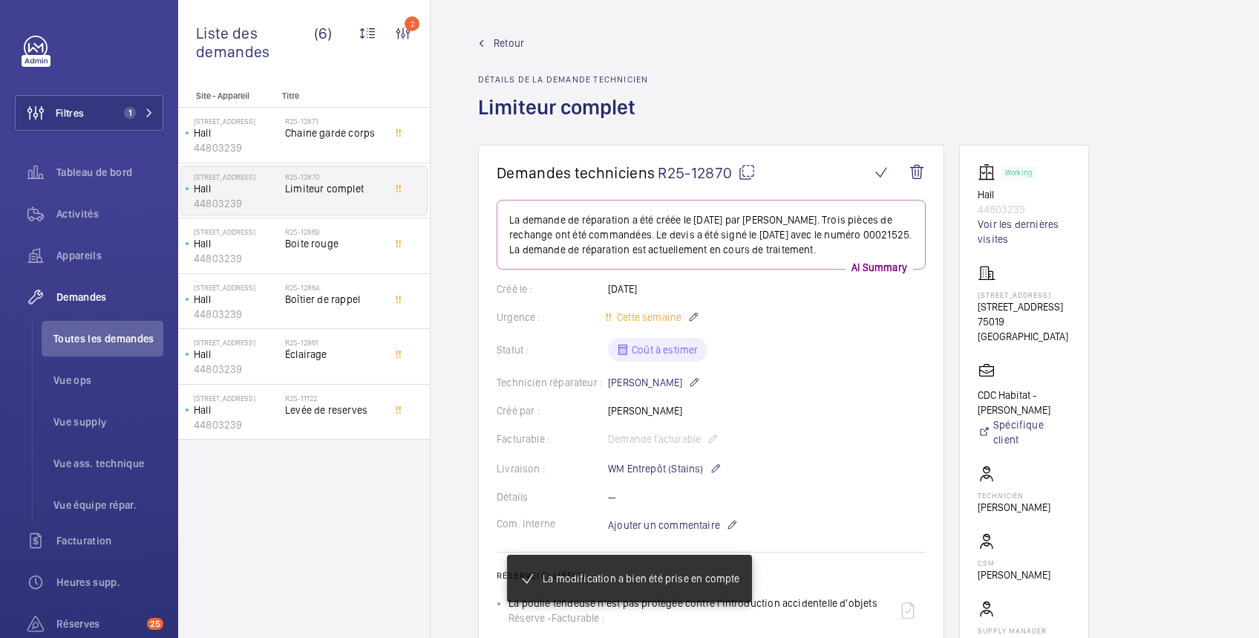
click at [507, 43] on span "Retour" at bounding box center [509, 43] width 30 height 15
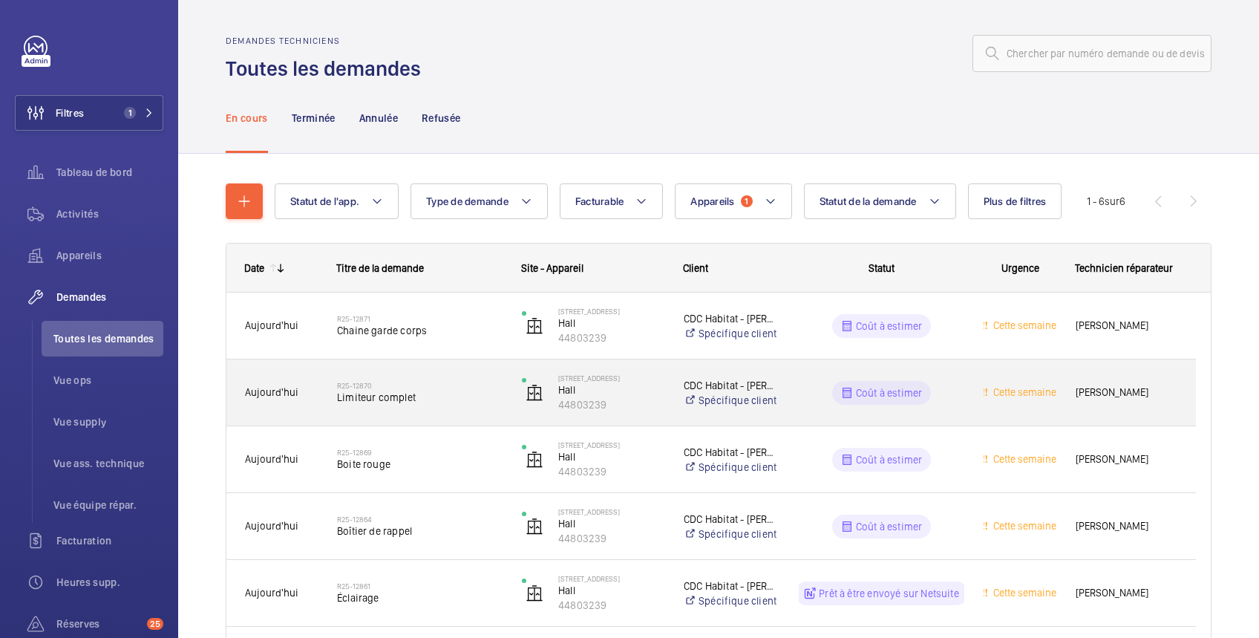
click at [963, 396] on wm-front-pills-cell "Coût à estimer" at bounding box center [882, 393] width 166 height 24
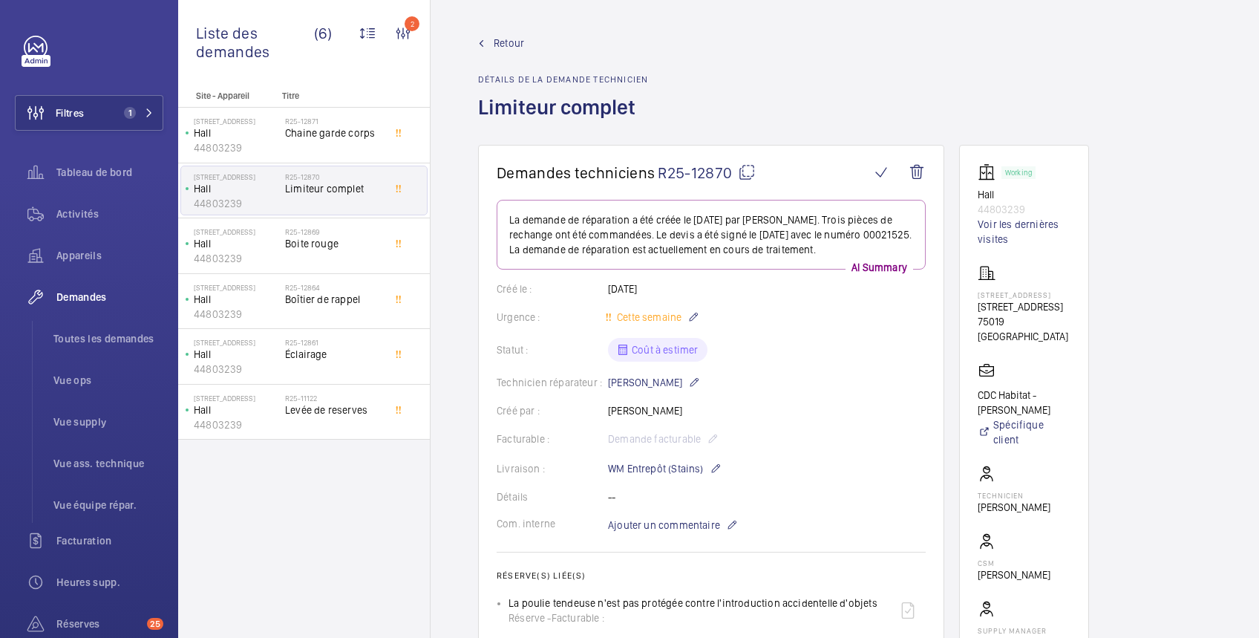
click at [515, 39] on span "Retour" at bounding box center [509, 43] width 30 height 15
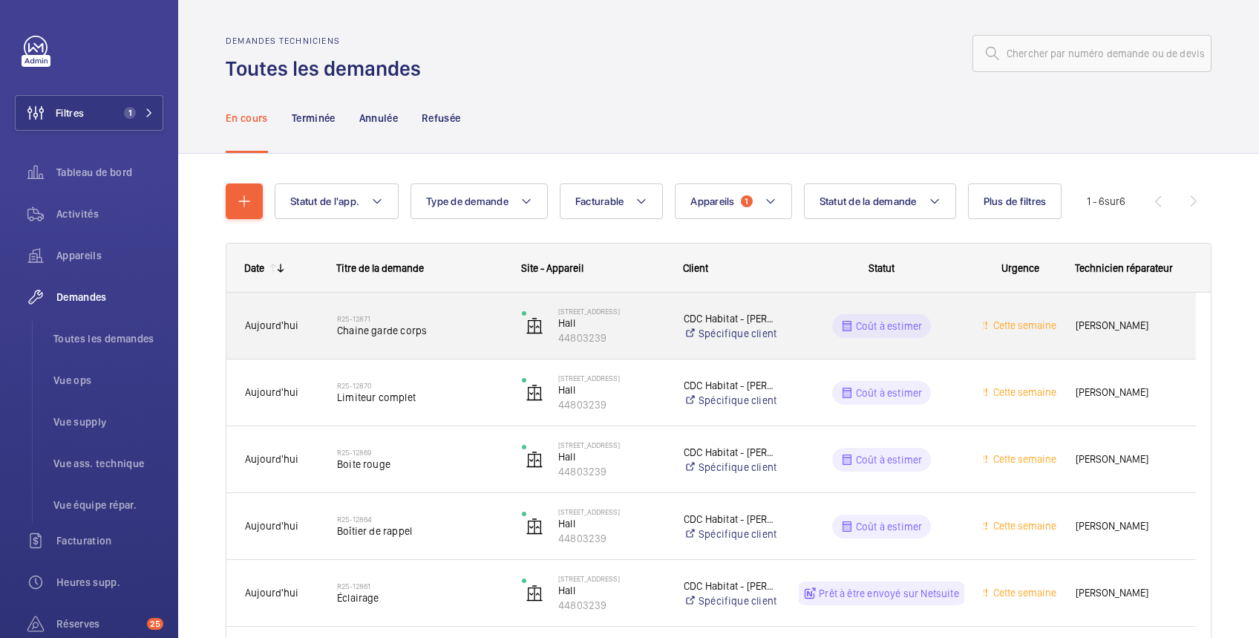
click at [950, 327] on wm-front-pills-cell "Coût à estimer" at bounding box center [882, 326] width 166 height 24
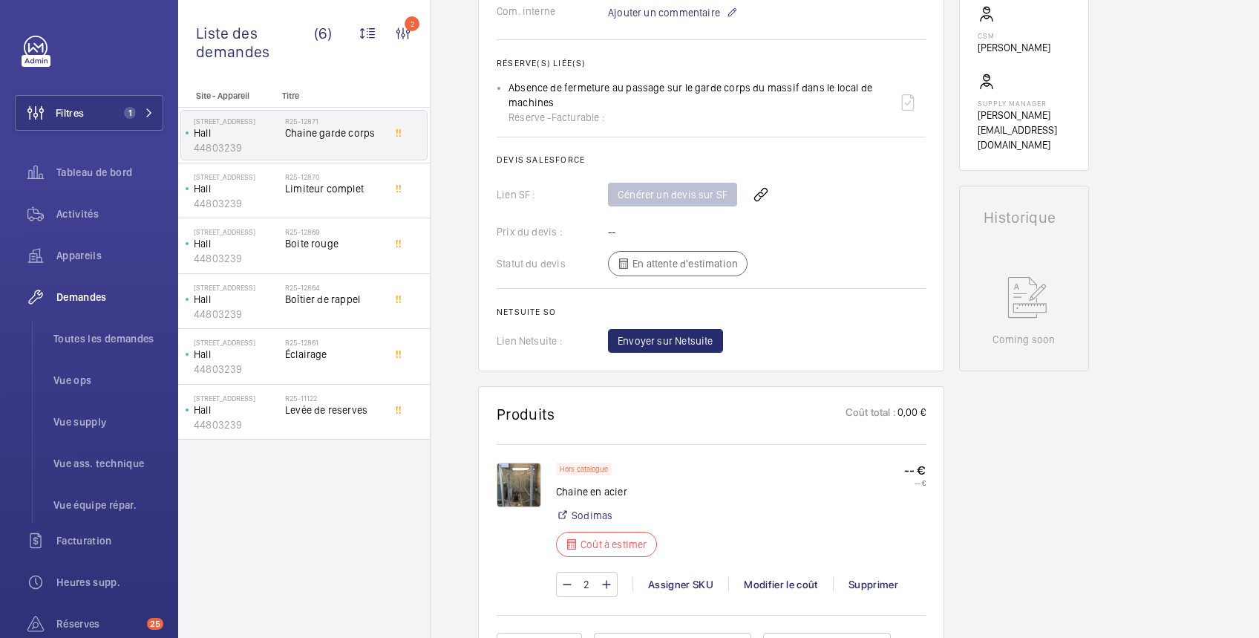
scroll to position [528, 0]
click at [756, 190] on wm-front-icon-button at bounding box center [761, 194] width 36 height 36
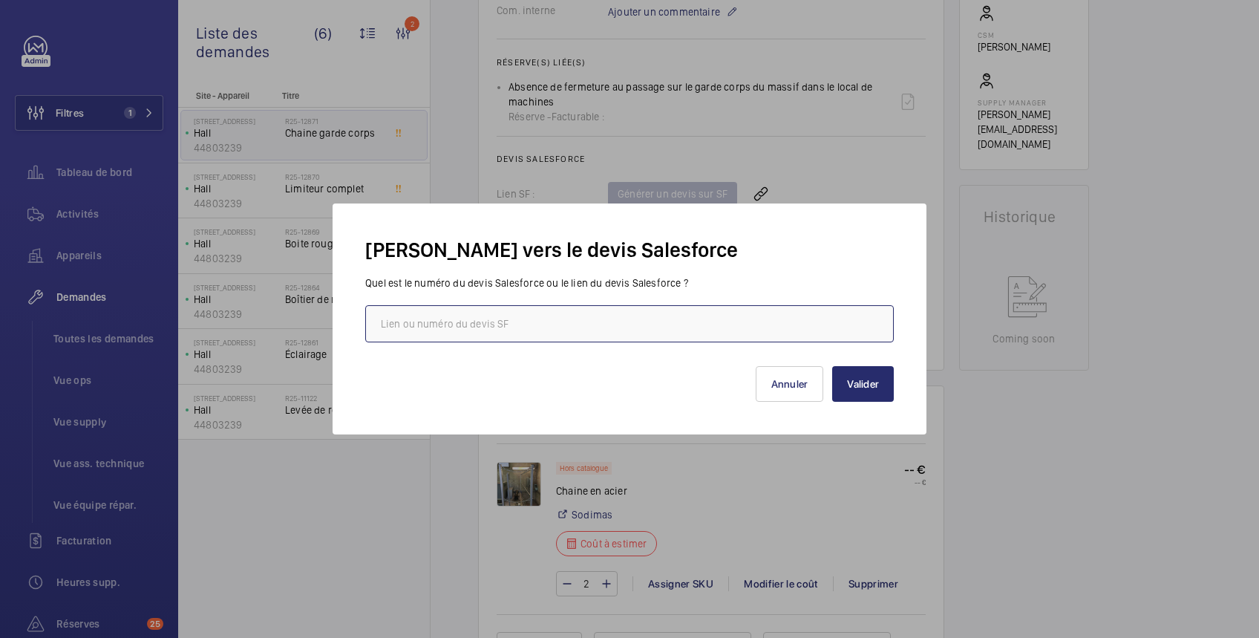
click at [651, 326] on input "text" at bounding box center [629, 323] width 529 height 37
paste input "[URL][DOMAIN_NAME]"
type input "[URL][DOMAIN_NAME]"
click at [862, 380] on button "Valider" at bounding box center [863, 384] width 62 height 36
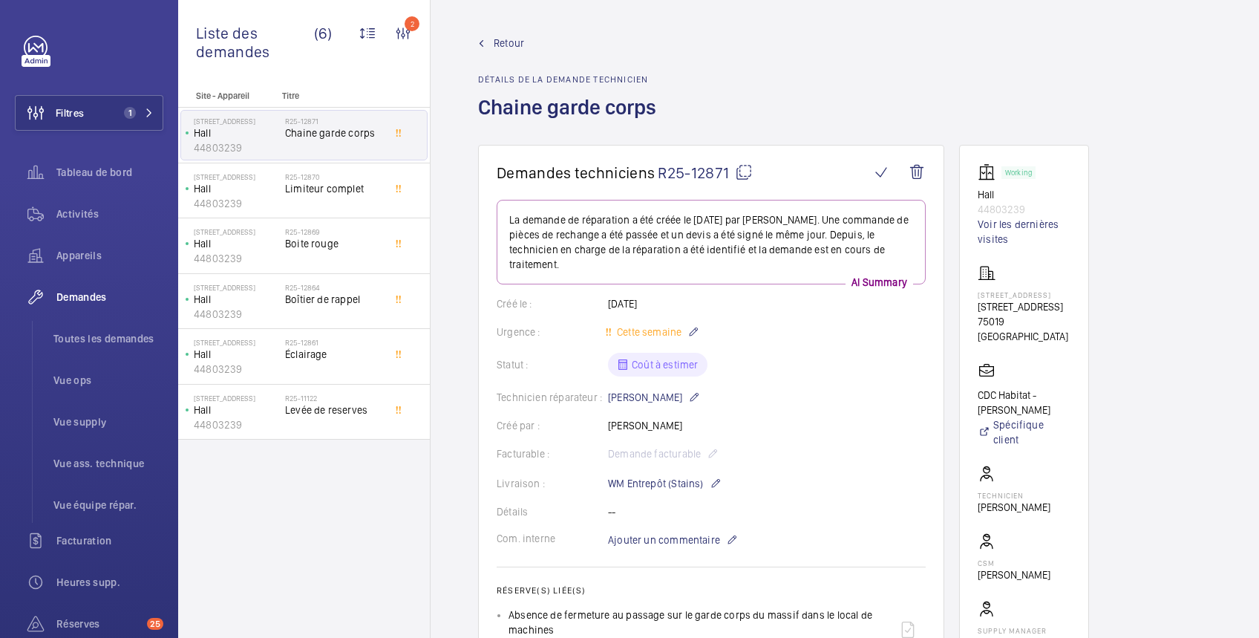
click at [506, 39] on span "Retour" at bounding box center [509, 43] width 30 height 15
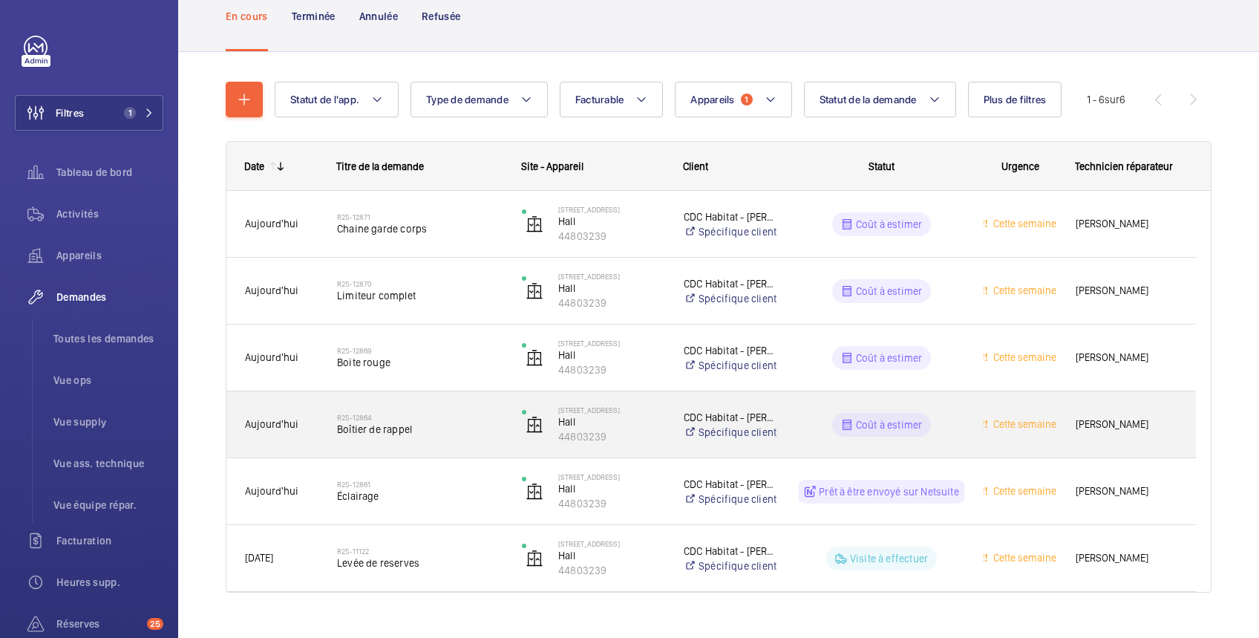
scroll to position [128, 0]
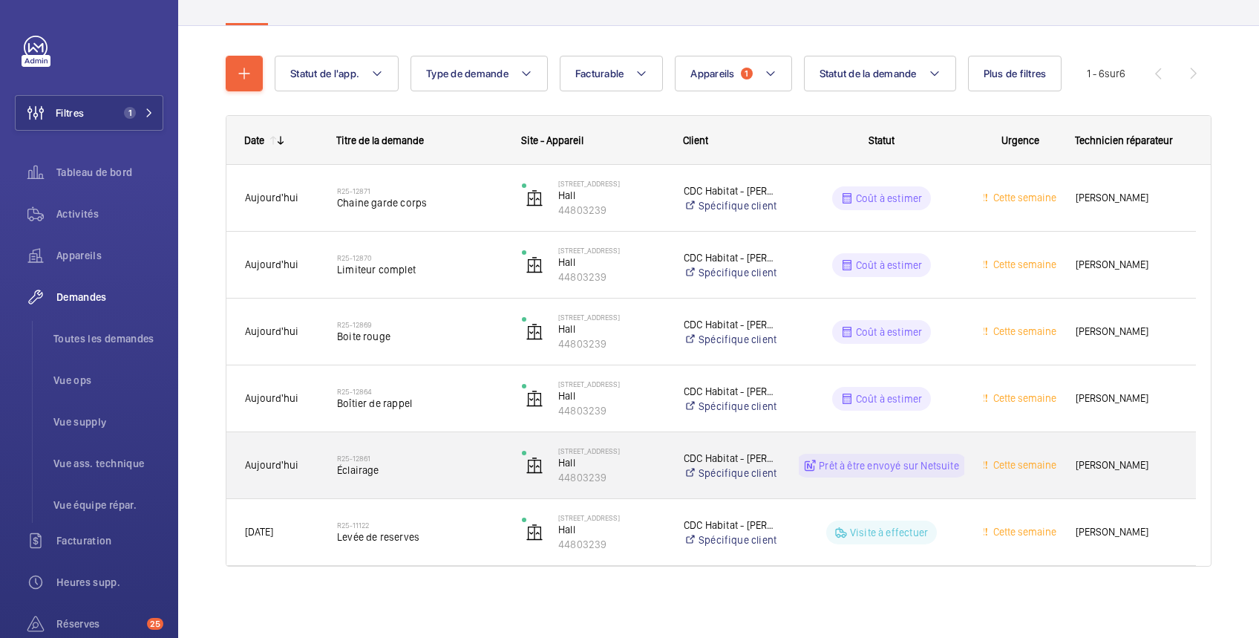
click at [965, 449] on div "Cette semaine" at bounding box center [1011, 465] width 92 height 66
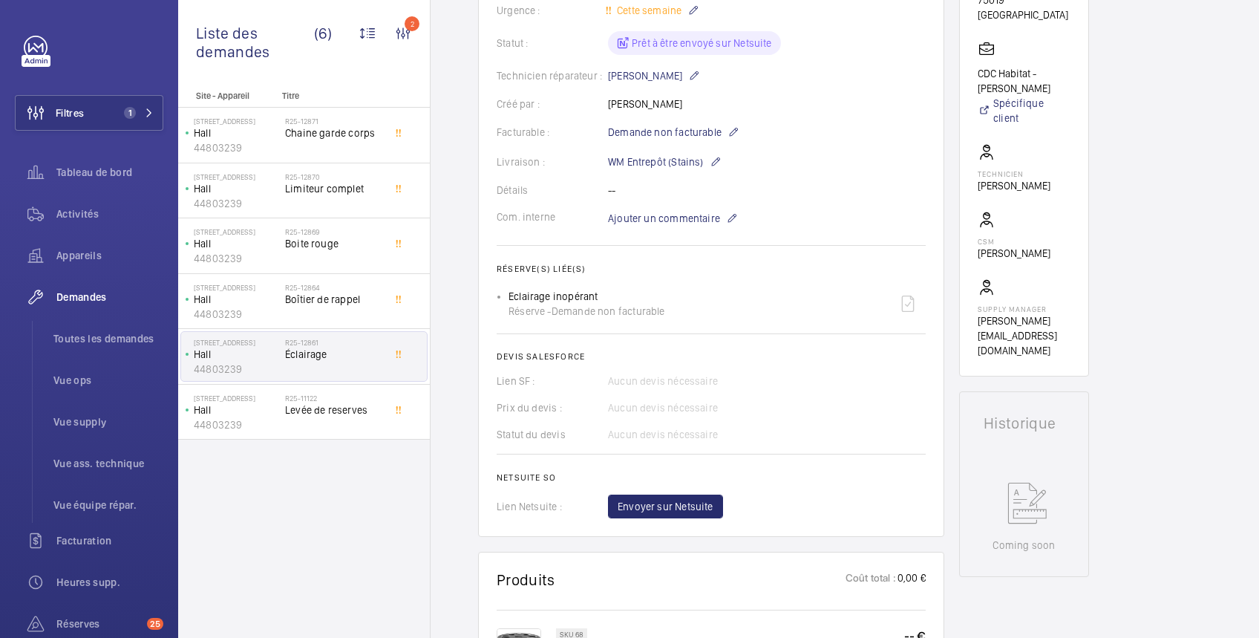
scroll to position [54, 0]
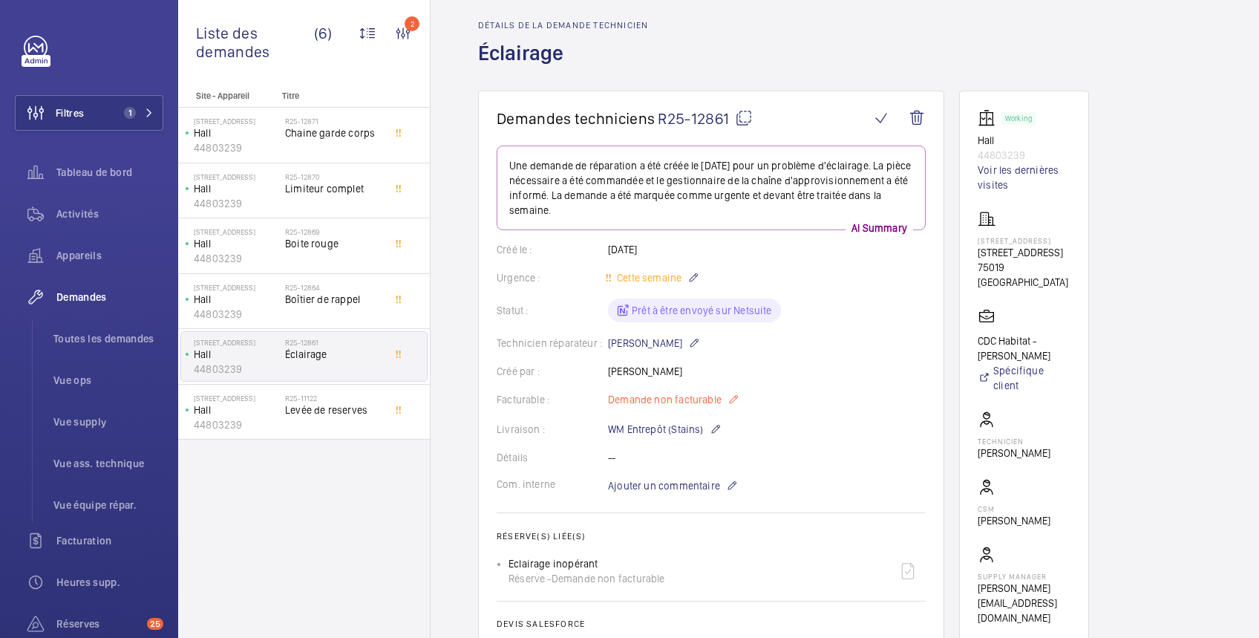
click at [735, 398] on mat-icon at bounding box center [734, 400] width 12 height 18
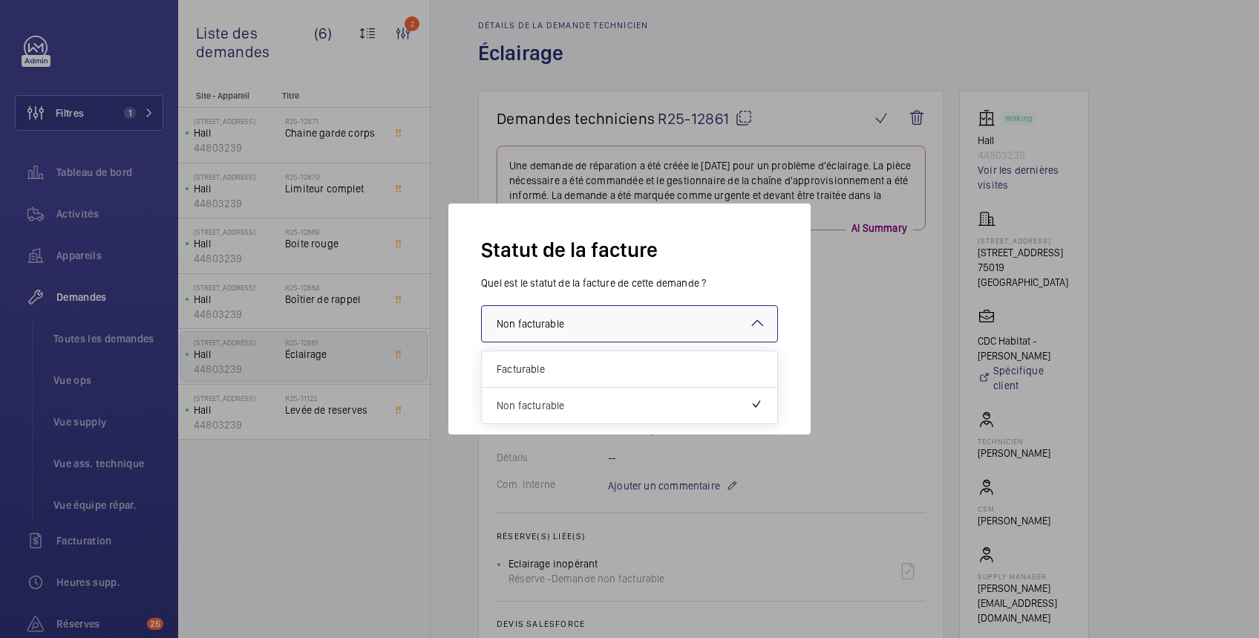
click at [642, 321] on div at bounding box center [630, 324] width 296 height 36
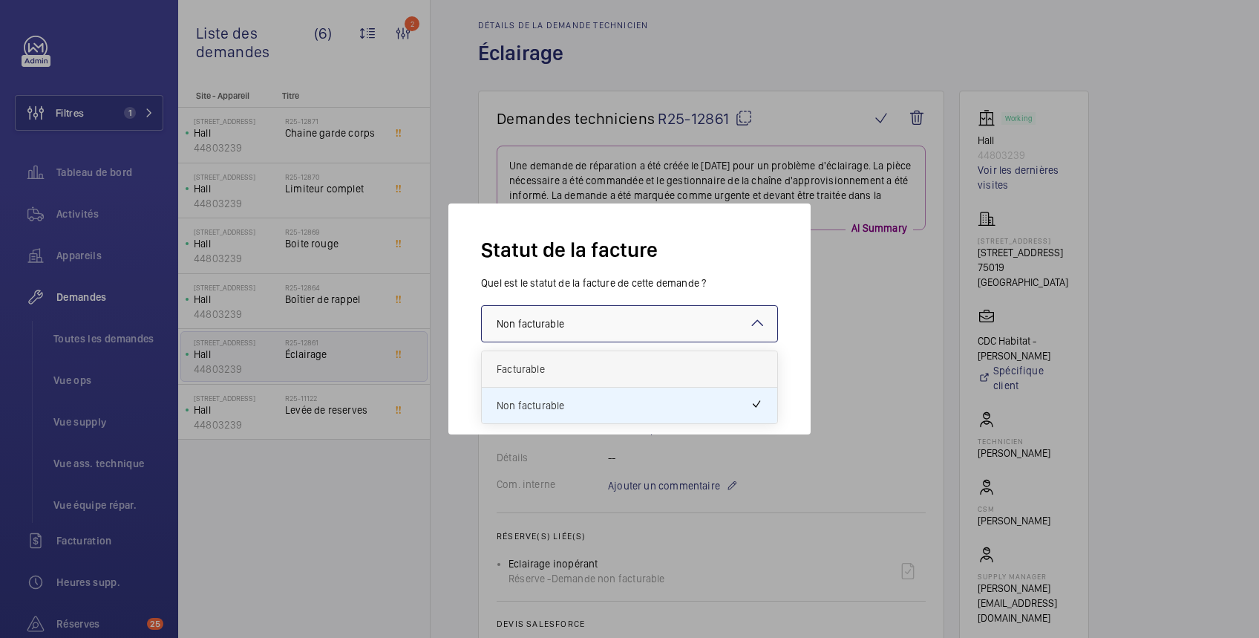
click at [601, 369] on span "Facturable" at bounding box center [630, 369] width 266 height 15
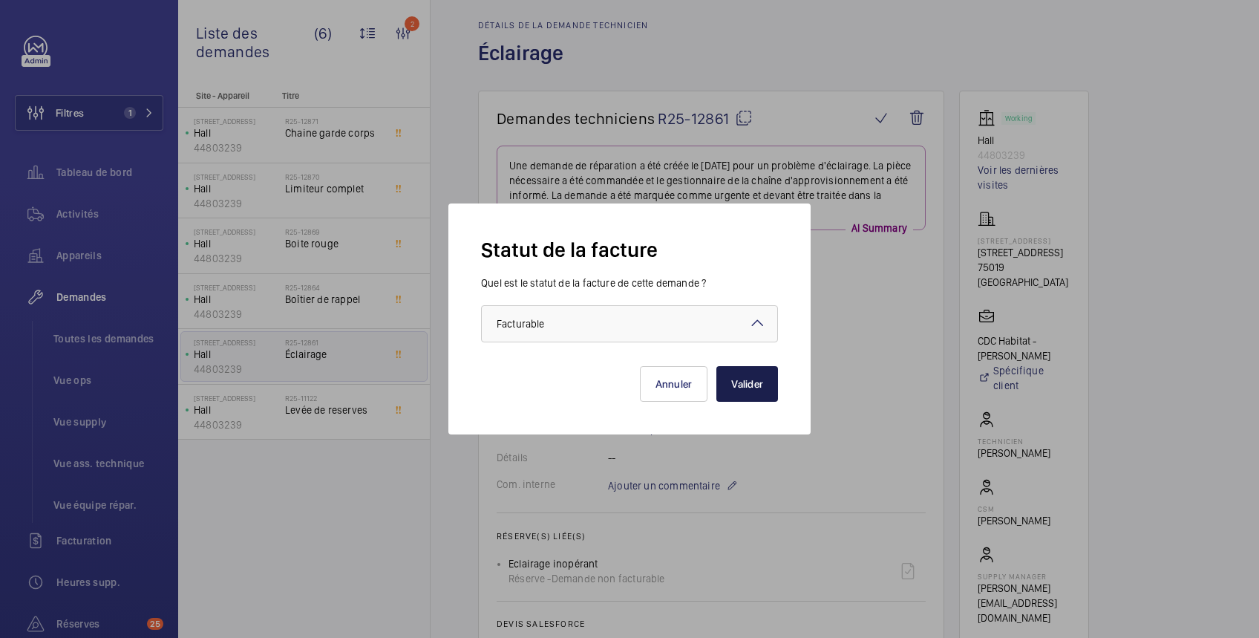
click at [754, 378] on button "Valider" at bounding box center [748, 384] width 62 height 36
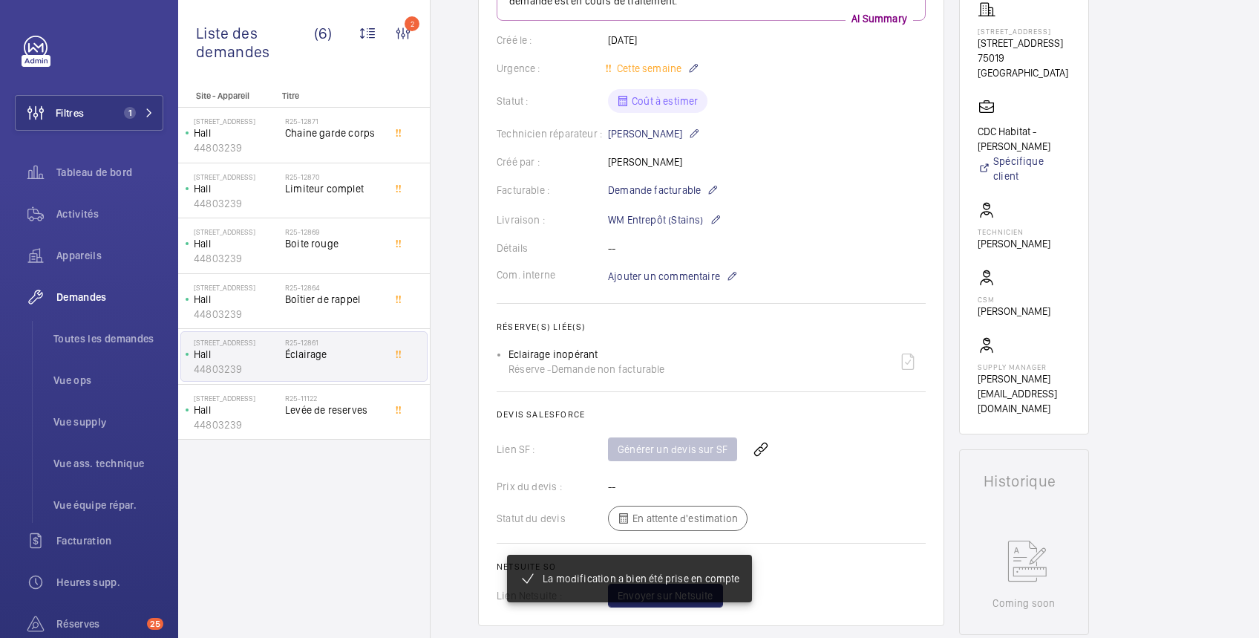
scroll to position [528, 0]
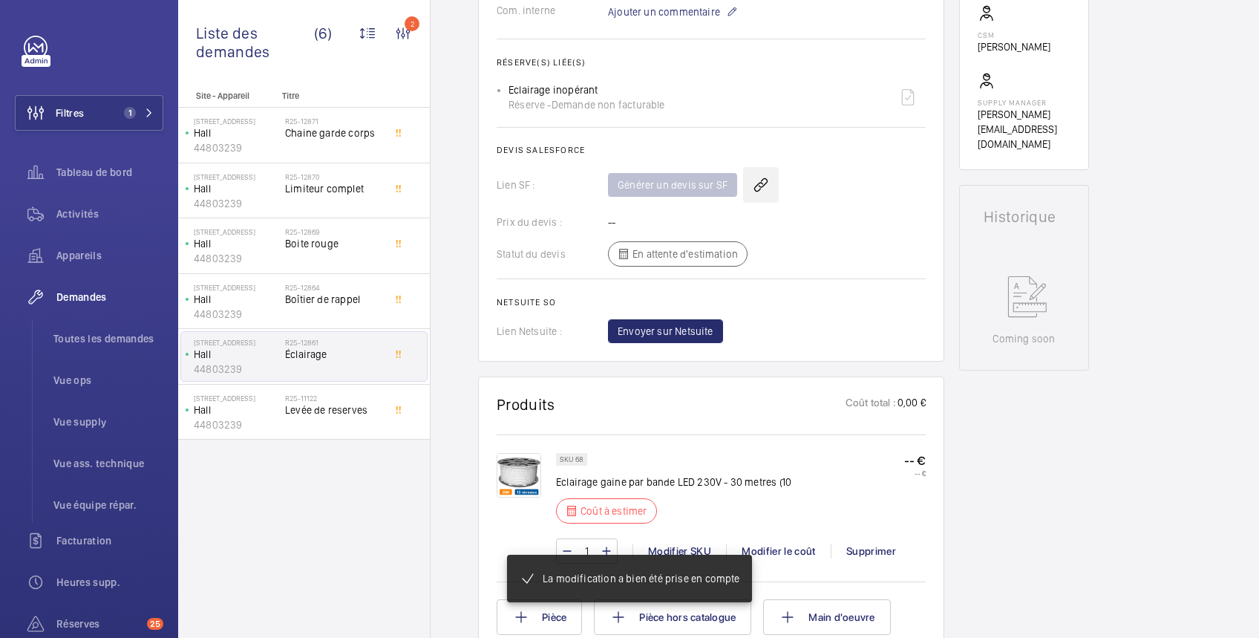
click at [755, 185] on wm-front-icon-button at bounding box center [761, 185] width 36 height 36
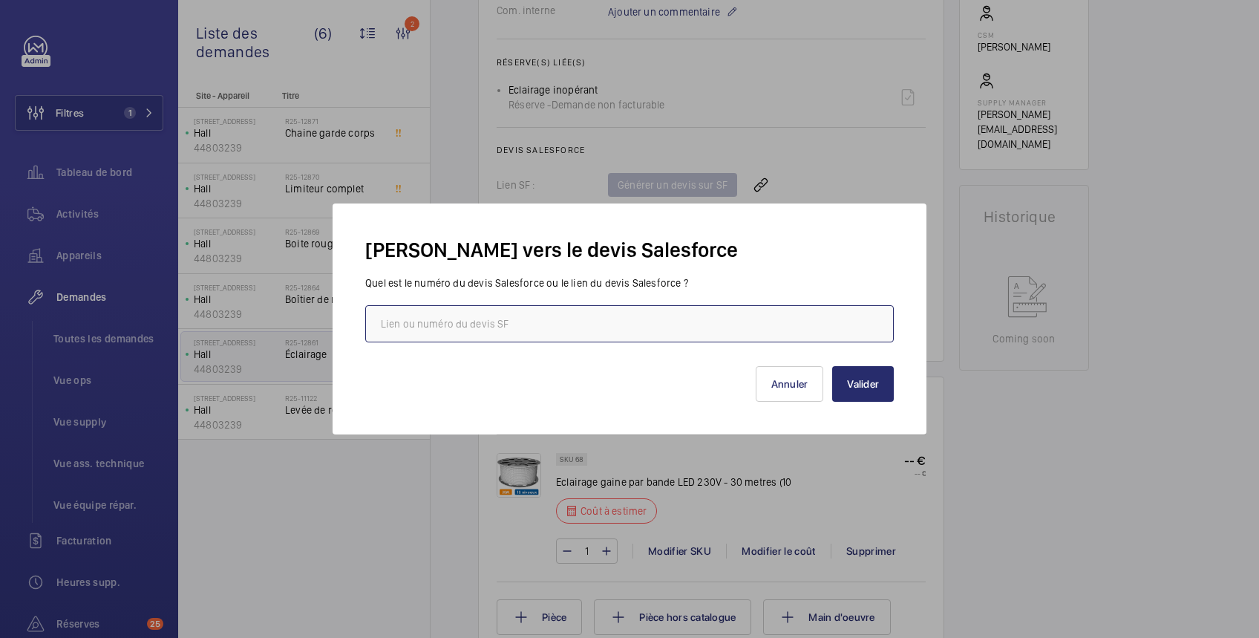
click at [702, 324] on input "text" at bounding box center [629, 323] width 529 height 37
paste input "[URL][DOMAIN_NAME]"
type input "[URL][DOMAIN_NAME]"
click at [860, 381] on button "Valider" at bounding box center [863, 384] width 62 height 36
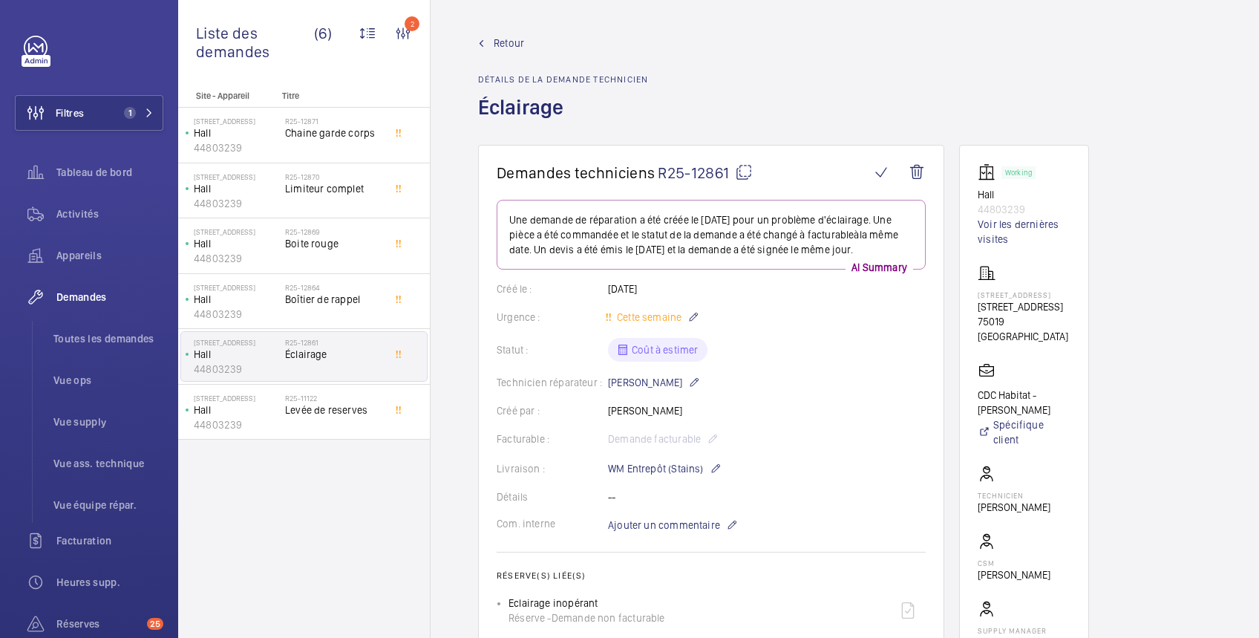
click at [511, 42] on span "Retour" at bounding box center [509, 43] width 30 height 15
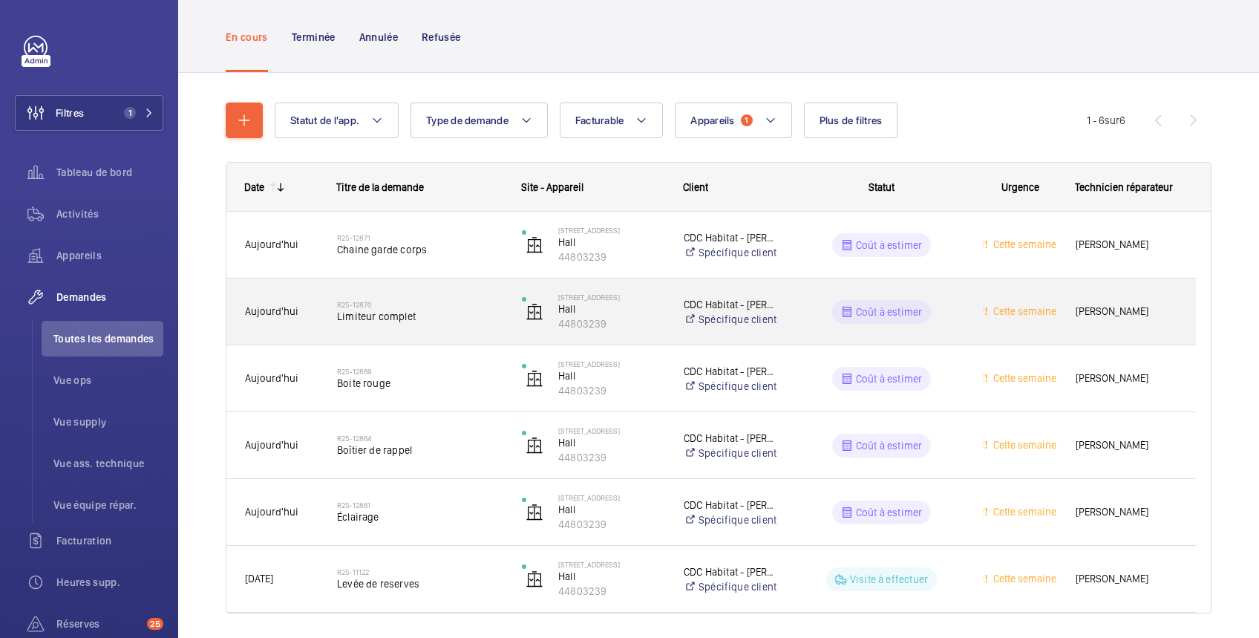
scroll to position [128, 0]
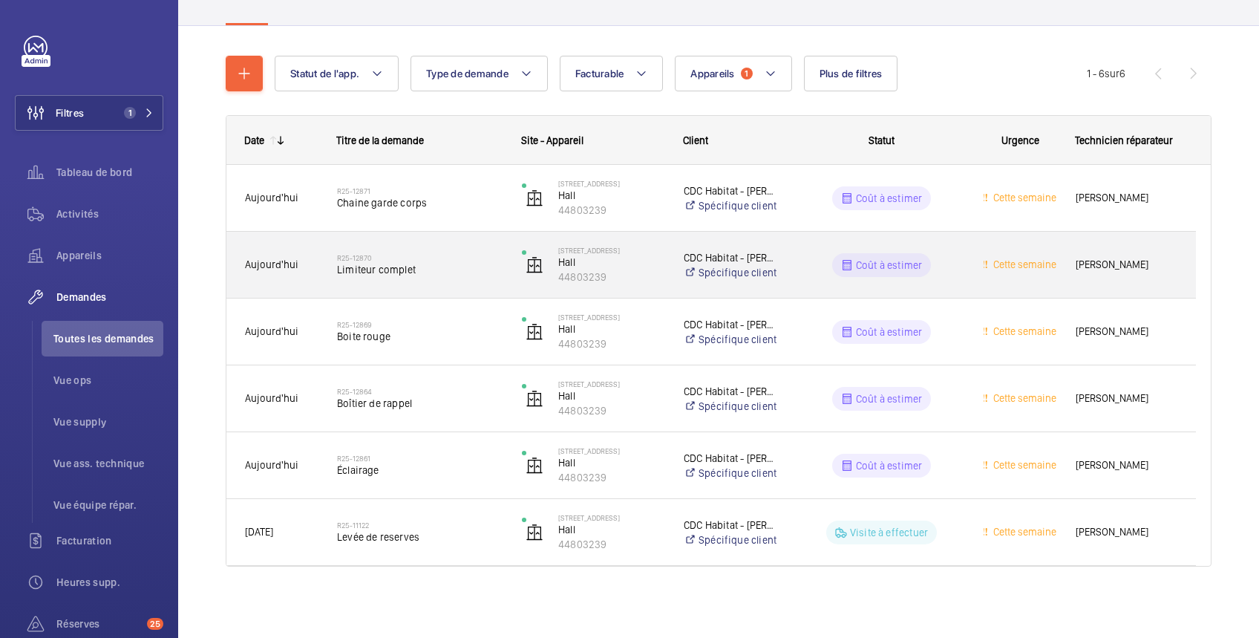
click at [941, 260] on wm-front-pills-cell "Coût à estimer" at bounding box center [882, 265] width 166 height 24
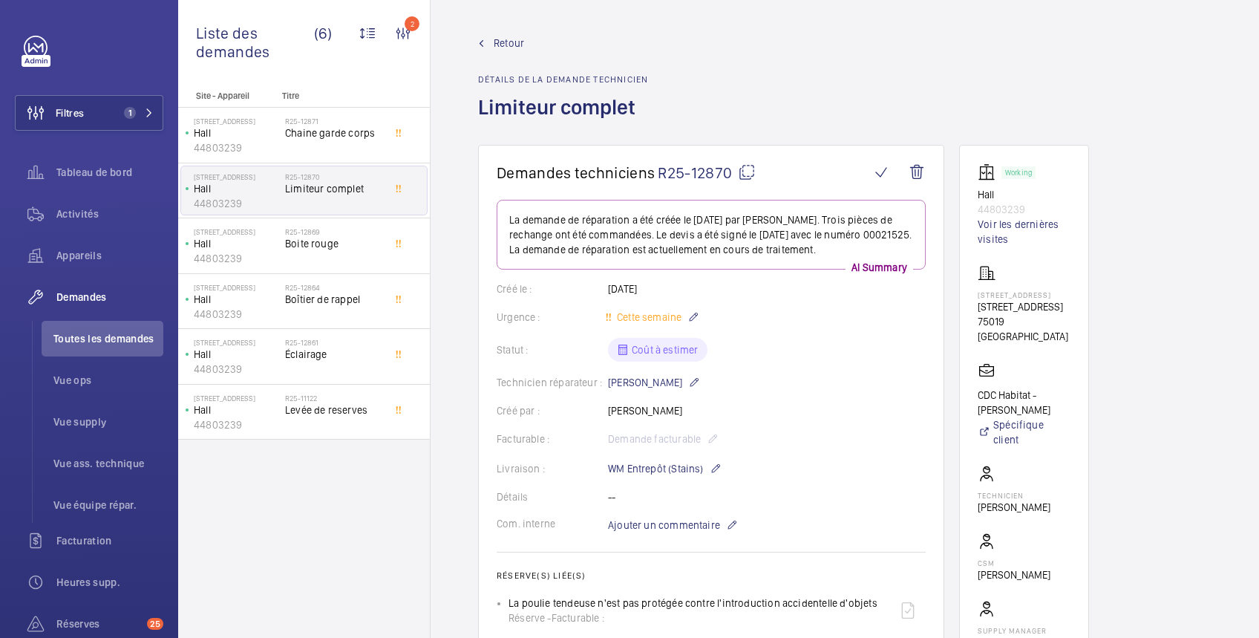
click at [518, 41] on span "Retour" at bounding box center [509, 43] width 30 height 15
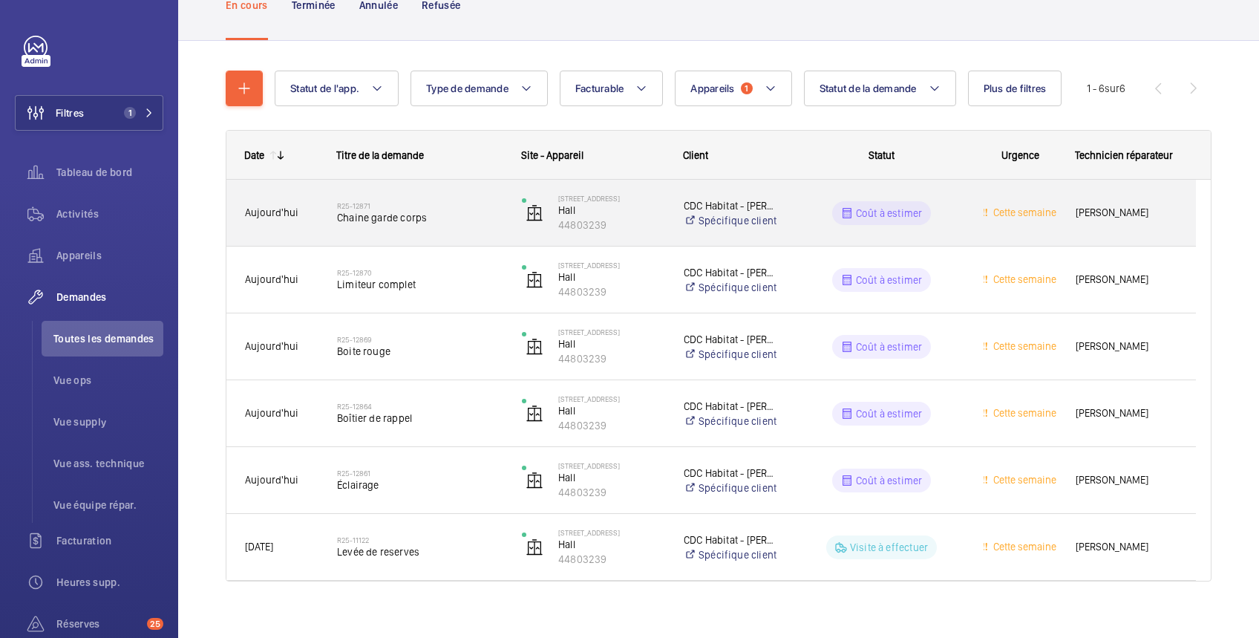
scroll to position [128, 0]
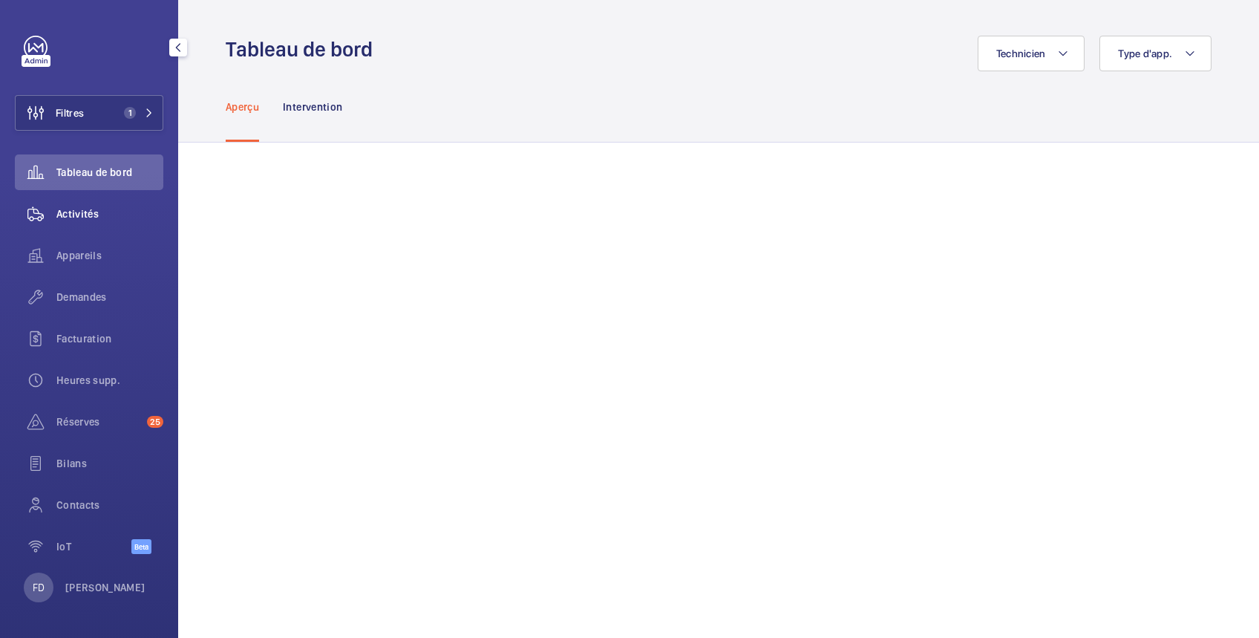
click at [89, 206] on span "Activités" at bounding box center [109, 213] width 107 height 15
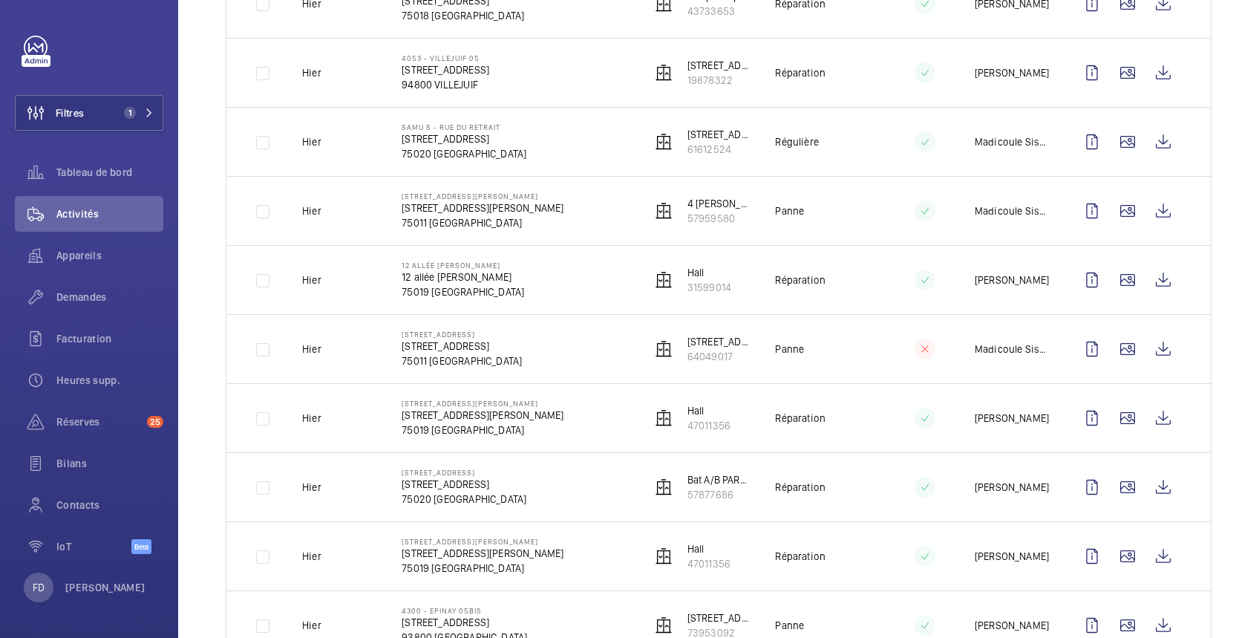
scroll to position [528, 0]
click at [75, 253] on span "Appareils" at bounding box center [109, 255] width 107 height 15
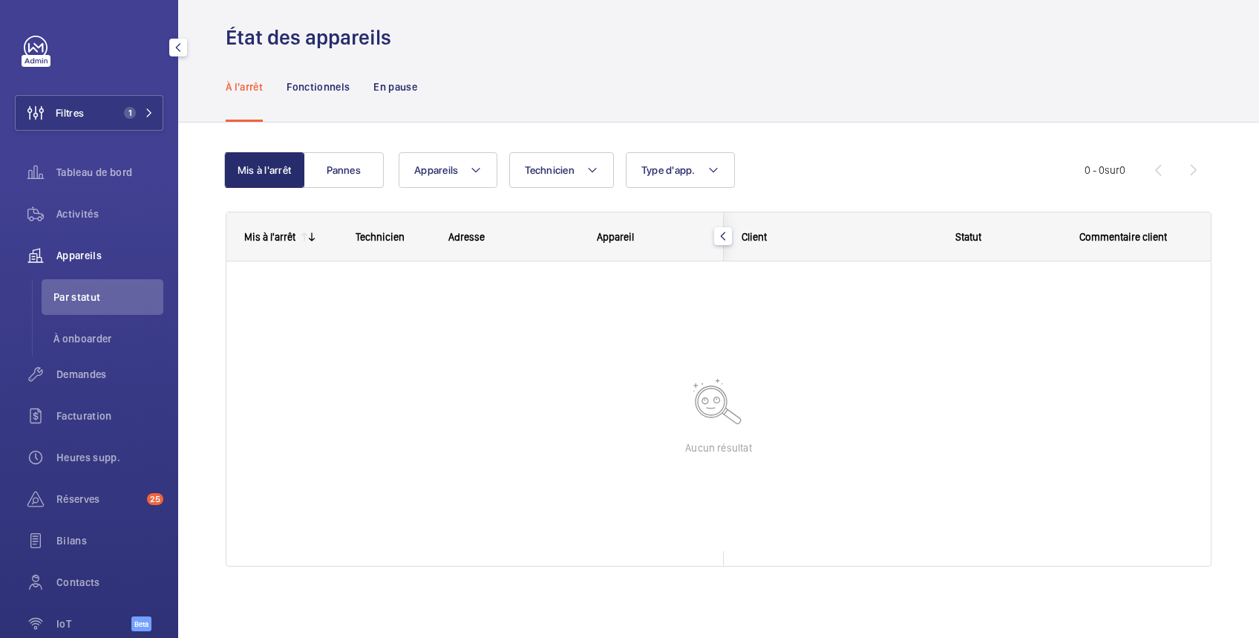
scroll to position [12, 0]
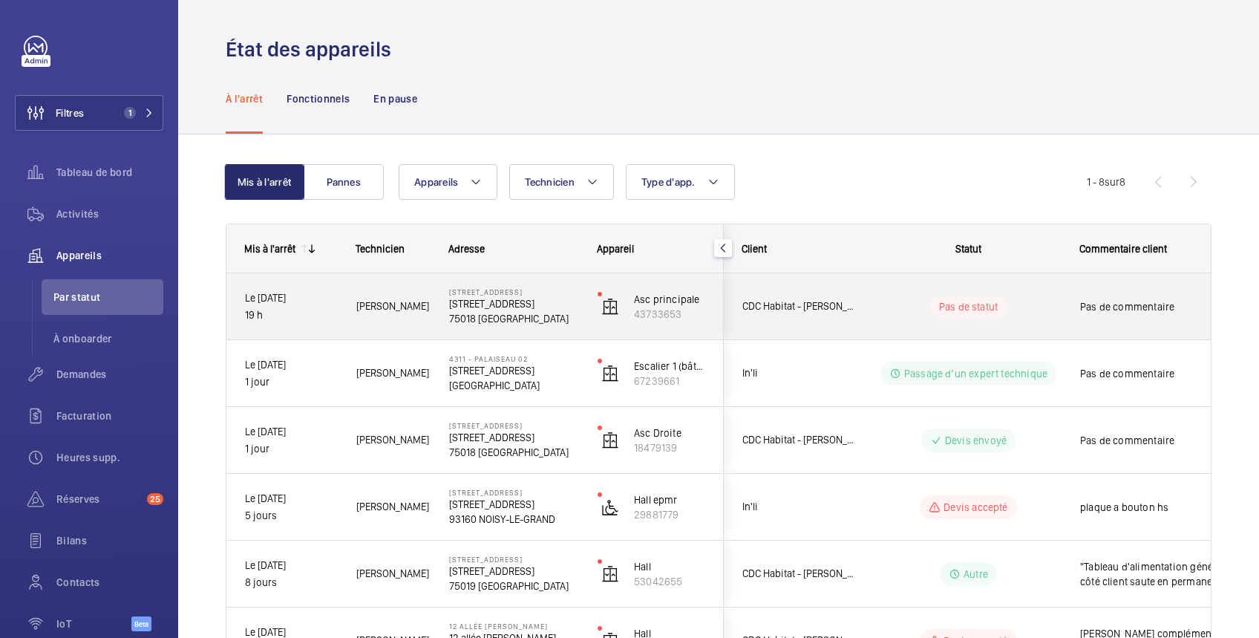
click at [1064, 292] on div "Pas de commentaire" at bounding box center [1149, 307] width 172 height 64
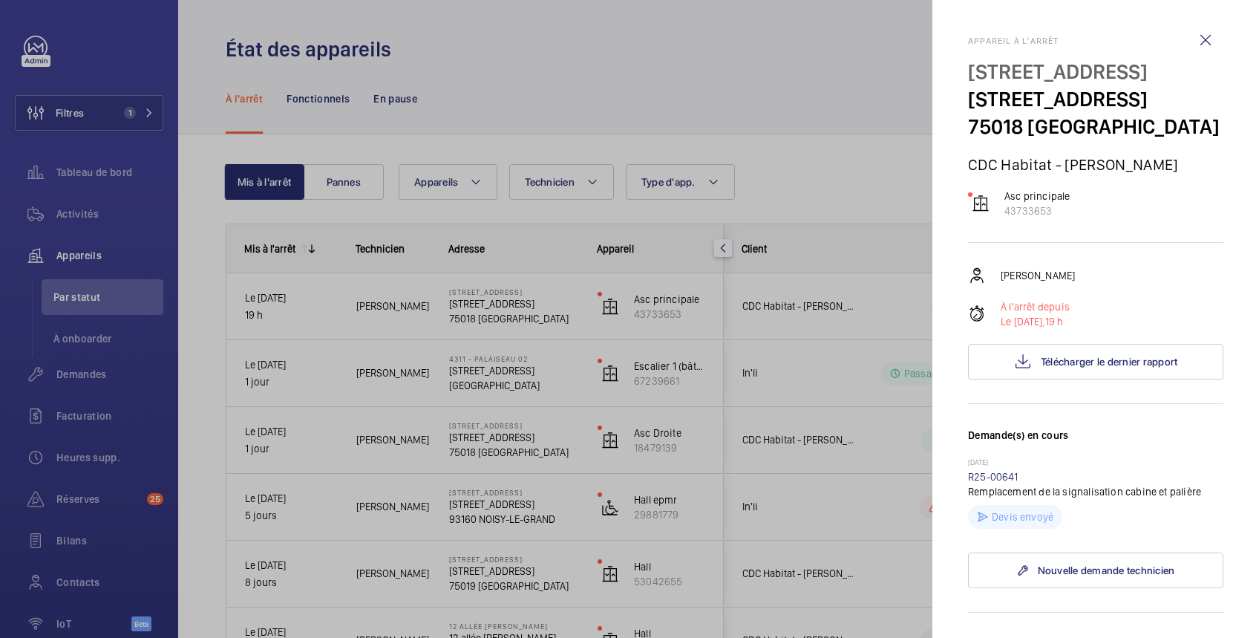
scroll to position [264, 0]
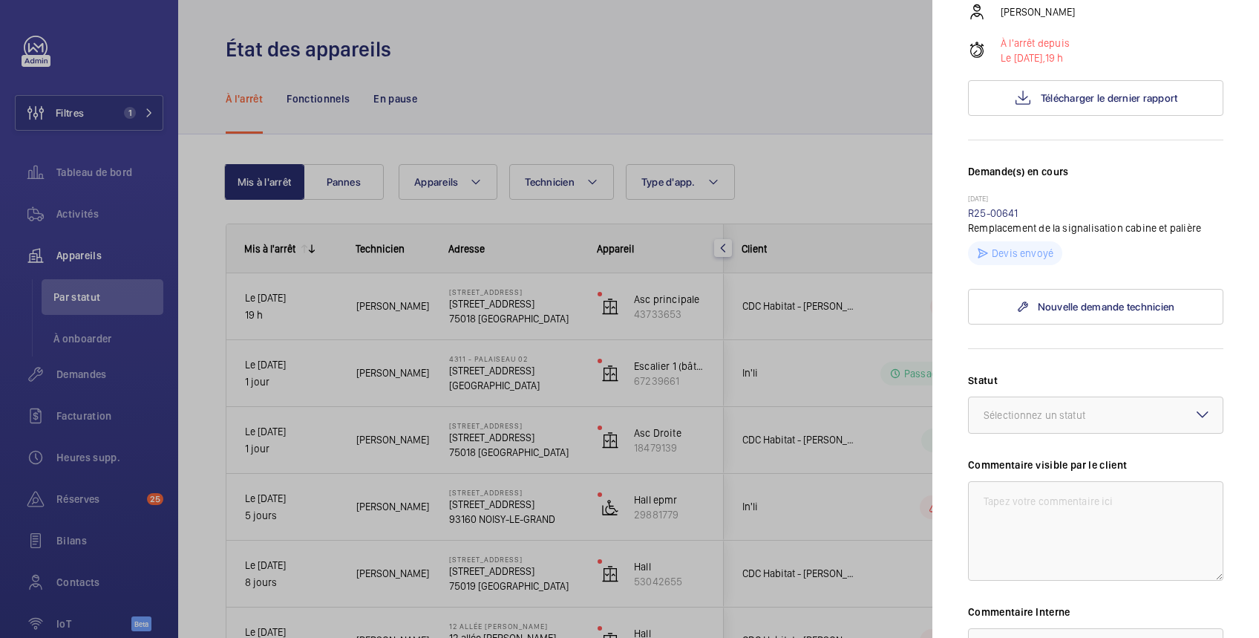
click at [797, 167] on div at bounding box center [629, 319] width 1259 height 638
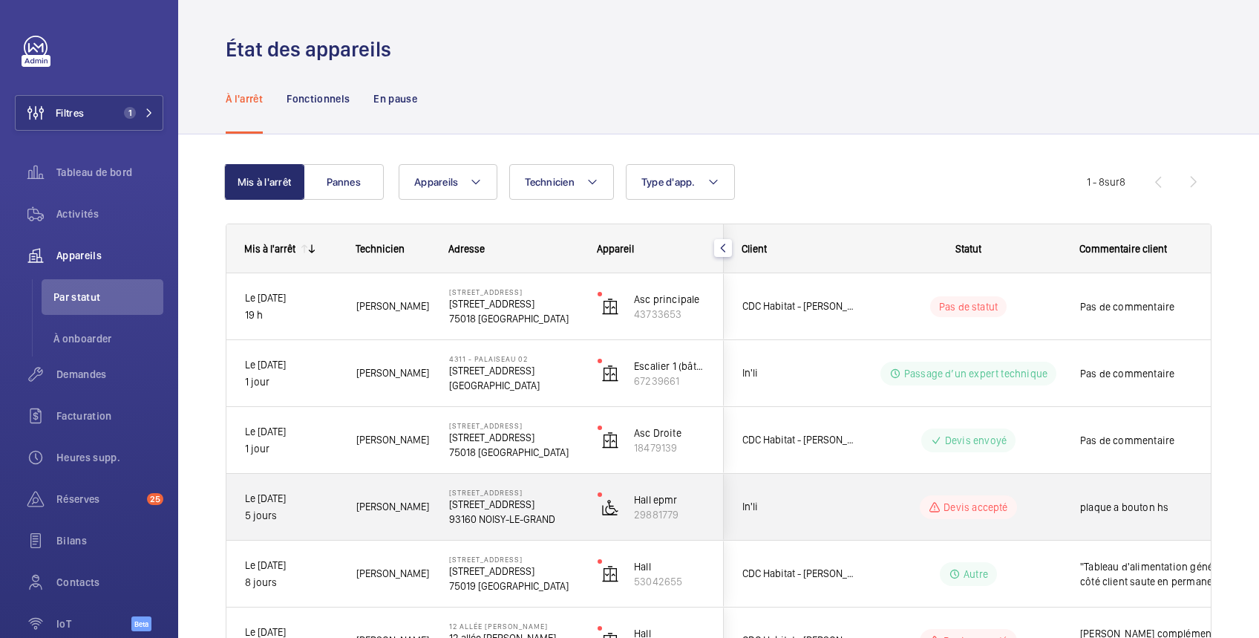
scroll to position [256, 0]
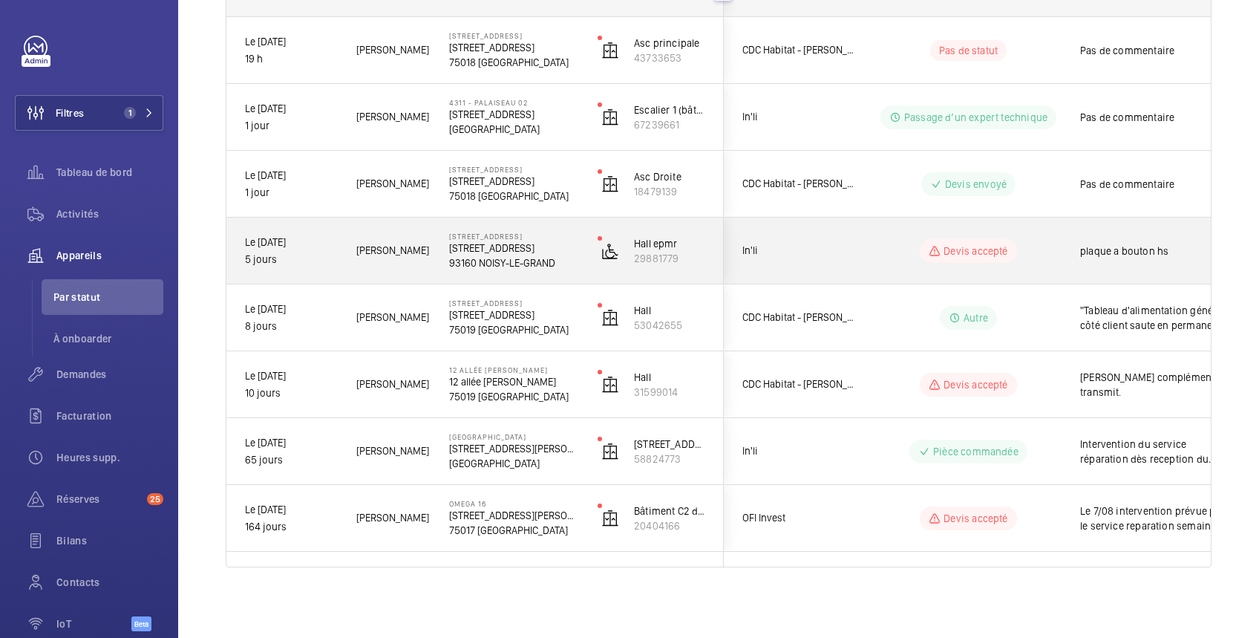
click at [1019, 249] on wm-front-pills-cell "Devis accepté" at bounding box center [968, 251] width 185 height 24
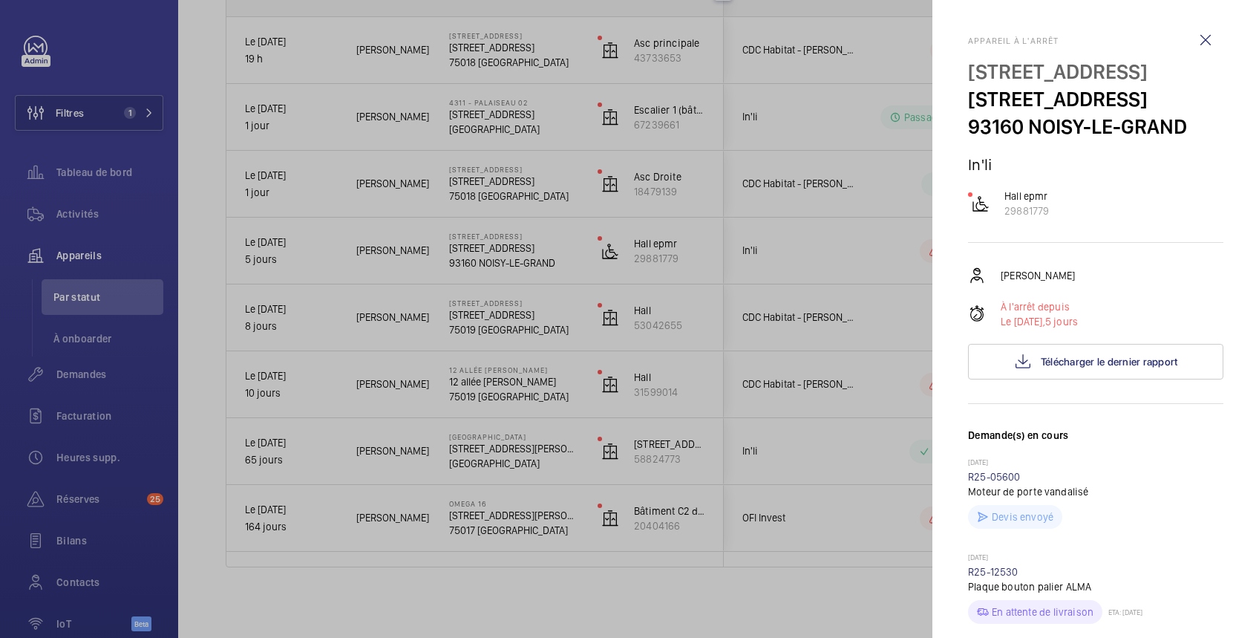
scroll to position [528, 0]
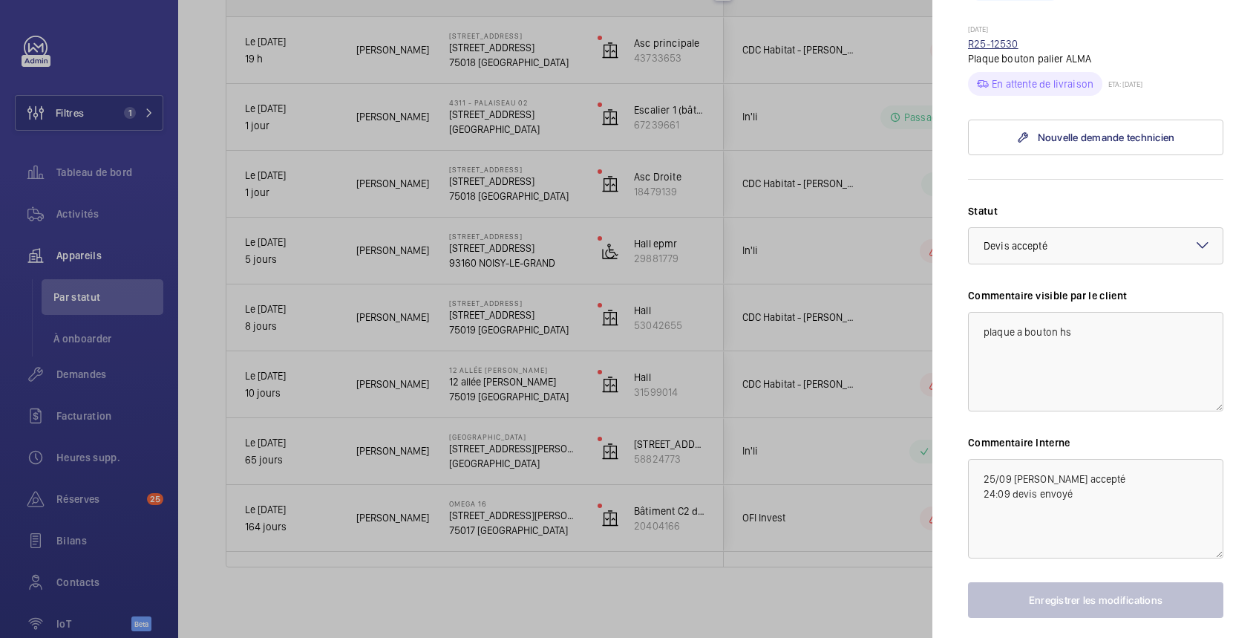
click at [1010, 50] on link "R25-12530" at bounding box center [993, 44] width 50 height 12
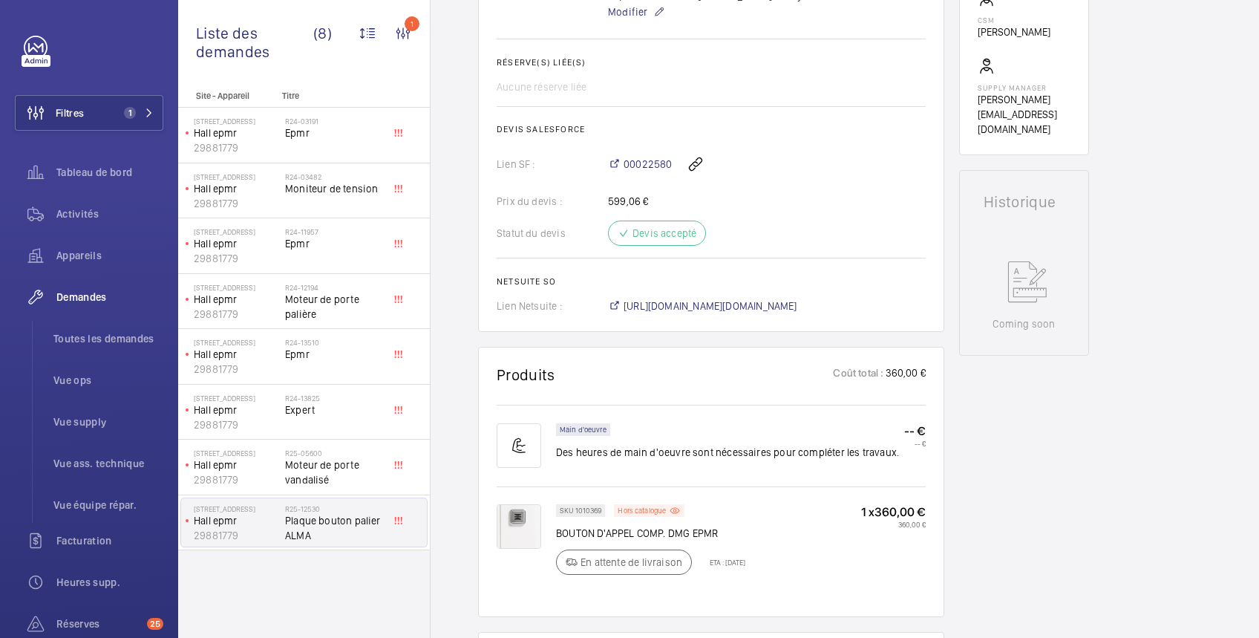
scroll to position [792, 0]
